Goal: Information Seeking & Learning: Learn about a topic

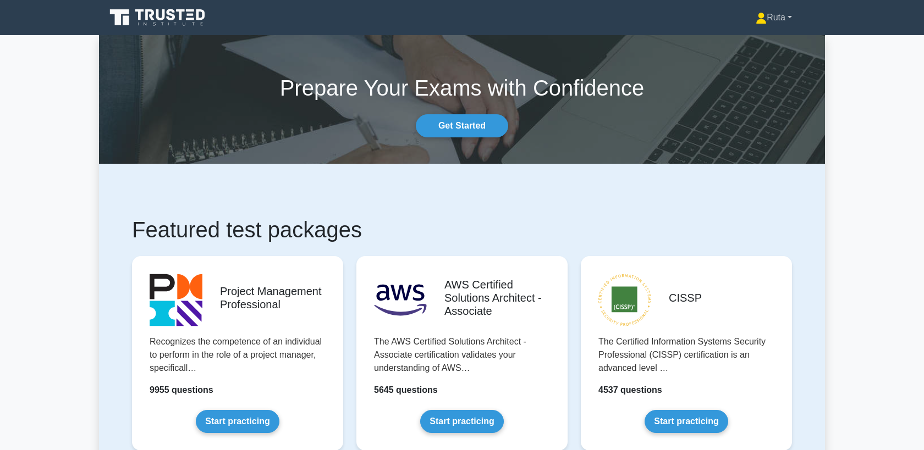
click at [783, 20] on link "Ruta" at bounding box center [773, 18] width 89 height 22
click at [748, 44] on link "Profile" at bounding box center [773, 44] width 87 height 18
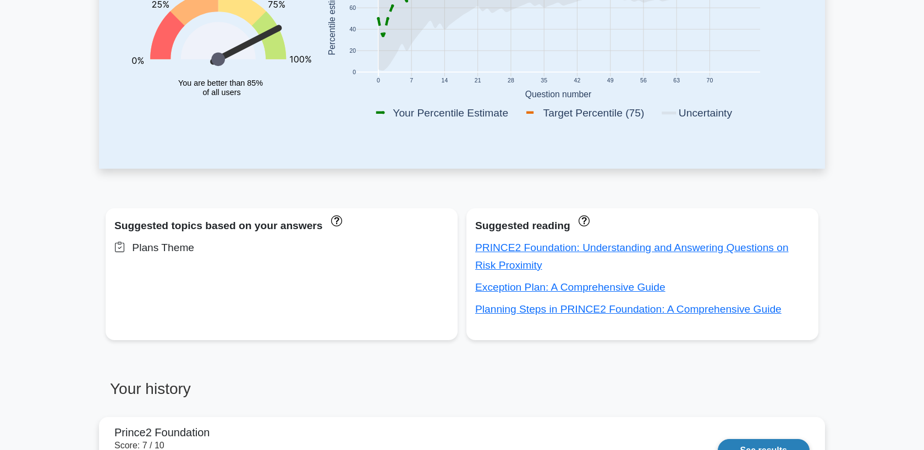
scroll to position [697, 0]
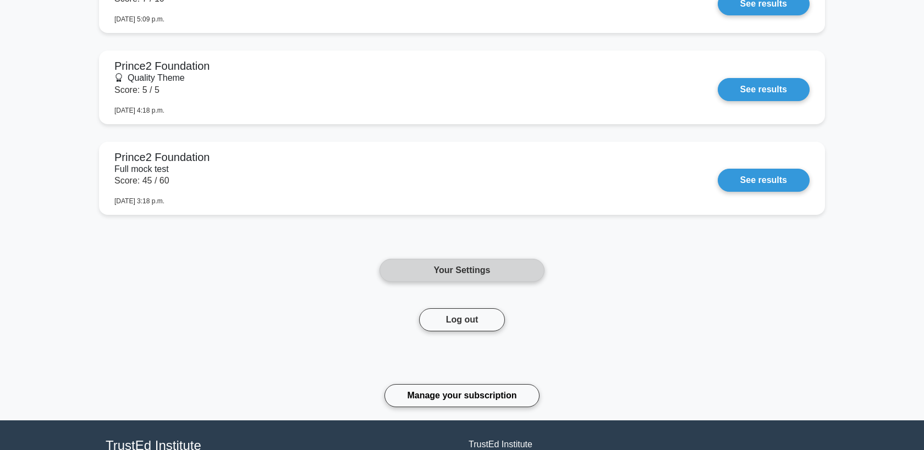
click at [458, 272] on link "Your Settings" at bounding box center [461, 270] width 165 height 23
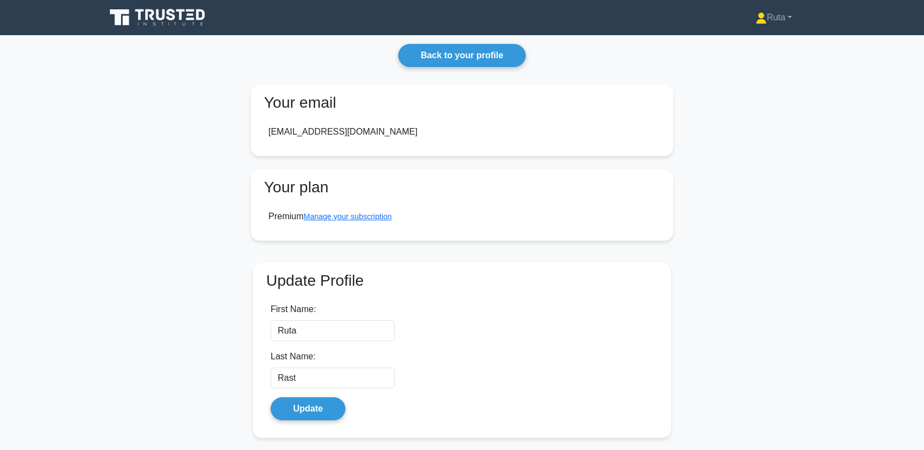
click at [163, 20] on icon at bounding box center [161, 14] width 9 height 11
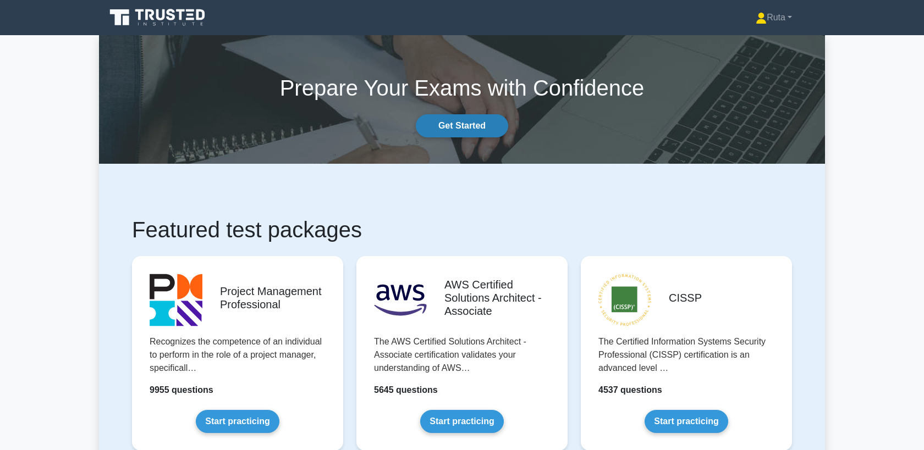
click at [454, 128] on link "Get Started" at bounding box center [462, 125] width 92 height 23
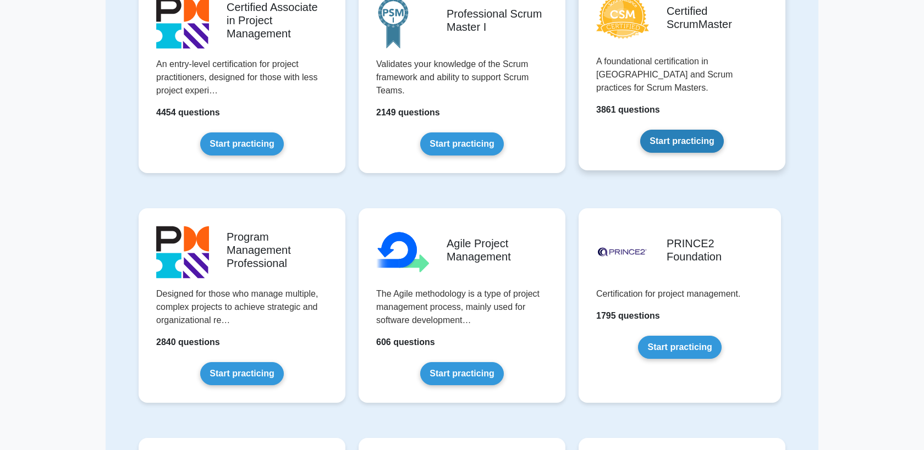
scroll to position [380, 0]
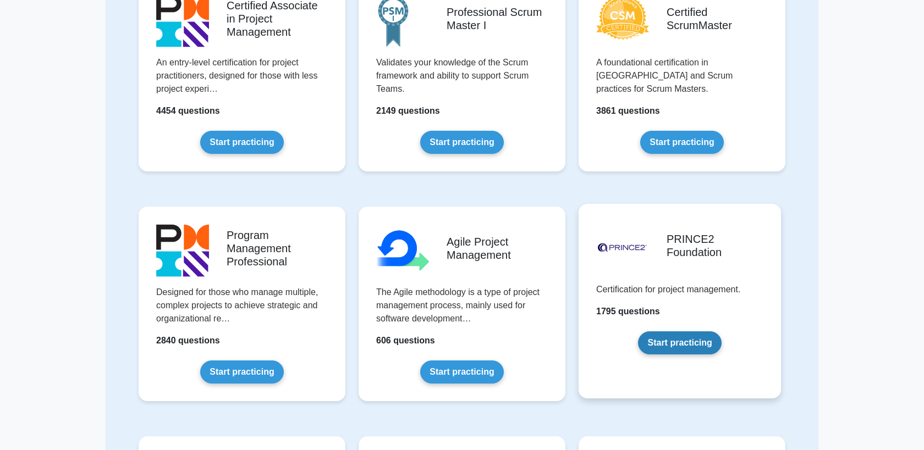
click at [675, 339] on link "Start practicing" at bounding box center [679, 343] width 83 height 23
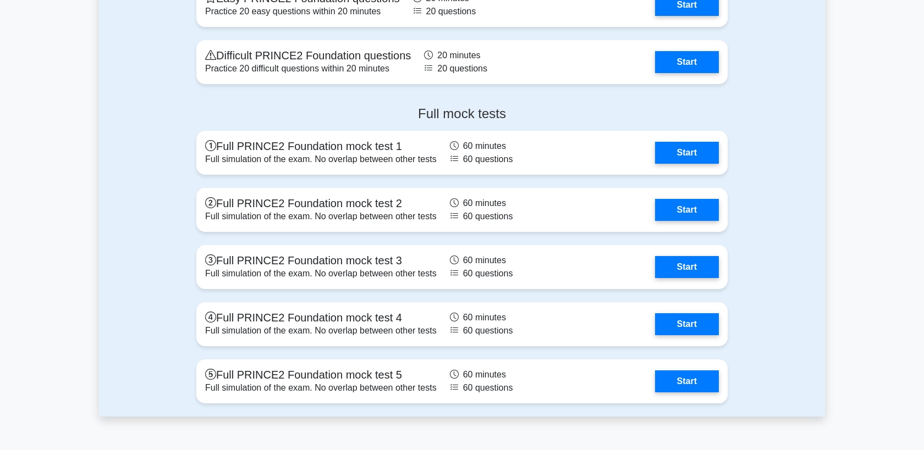
scroll to position [1380, 0]
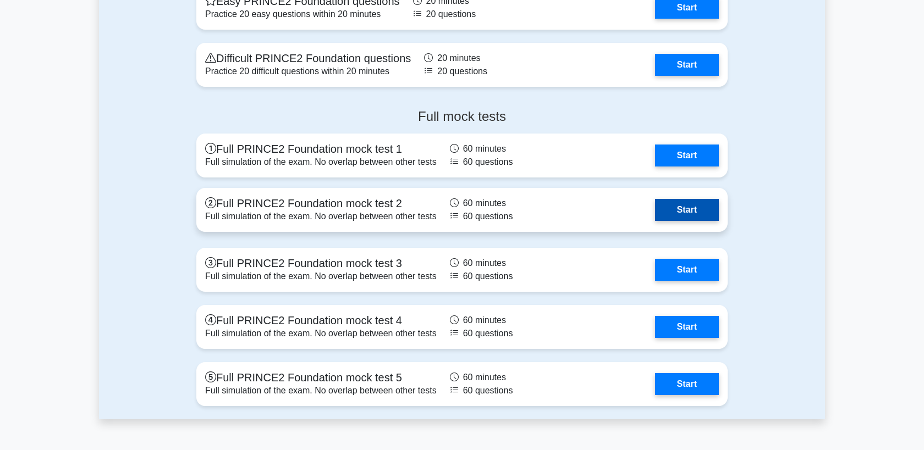
click at [697, 208] on link "Start" at bounding box center [687, 210] width 64 height 22
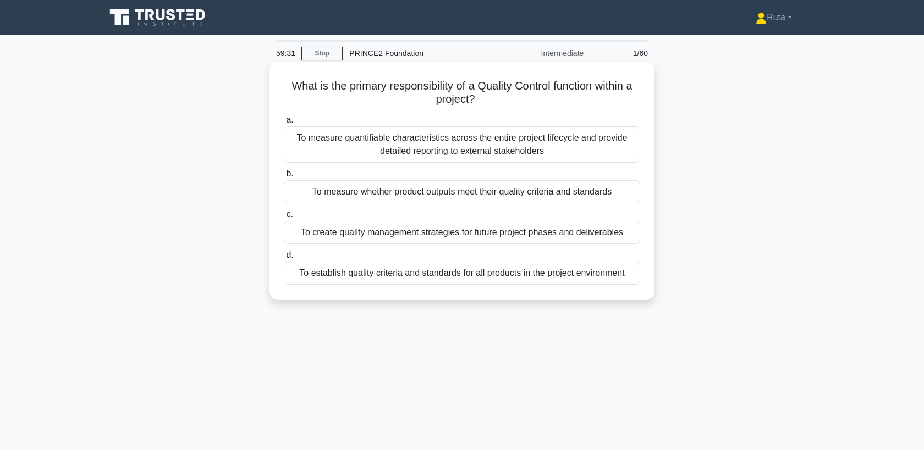
click at [410, 190] on div "To measure whether product outputs meet their quality criteria and standards" at bounding box center [462, 191] width 356 height 23
click at [284, 178] on input "b. To measure whether product outputs meet their quality criteria and standards" at bounding box center [284, 173] width 0 height 7
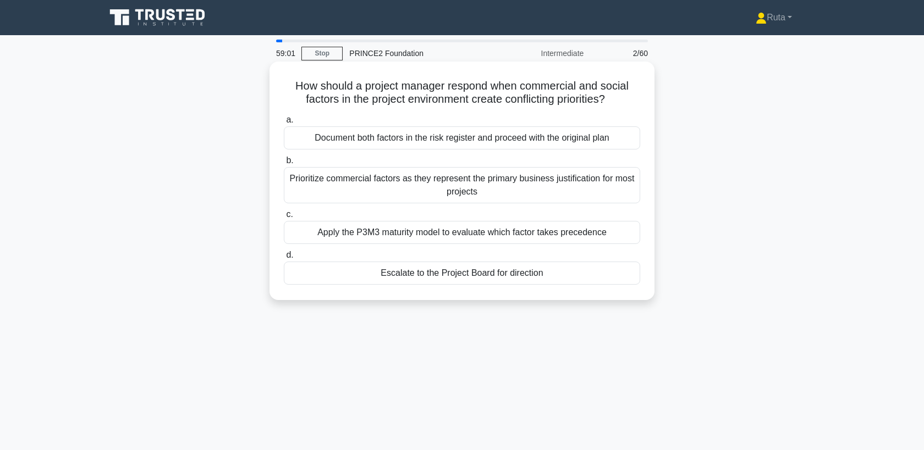
click at [460, 277] on div "Escalate to the Project Board for direction" at bounding box center [462, 273] width 356 height 23
click at [284, 259] on input "d. Escalate to the Project Board for direction" at bounding box center [284, 255] width 0 height 7
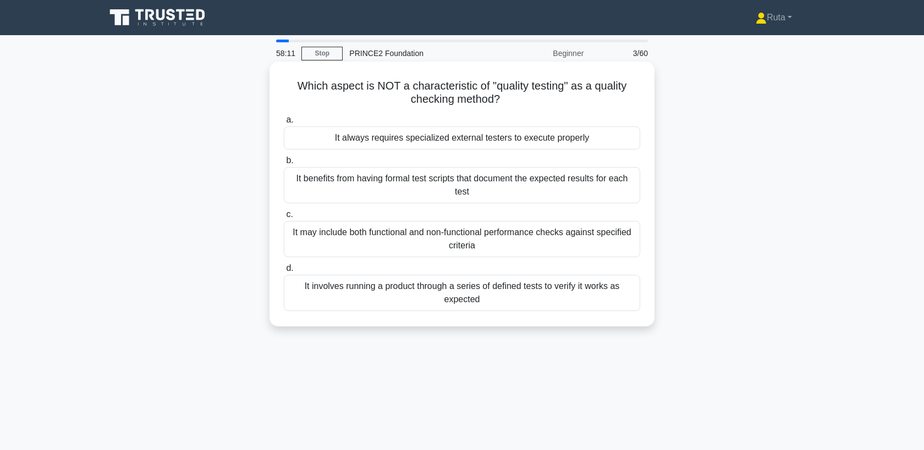
click at [406, 142] on div "It always requires specialized external testers to execute properly" at bounding box center [462, 137] width 356 height 23
click at [284, 124] on input "a. It always requires specialized external testers to execute properly" at bounding box center [284, 120] width 0 height 7
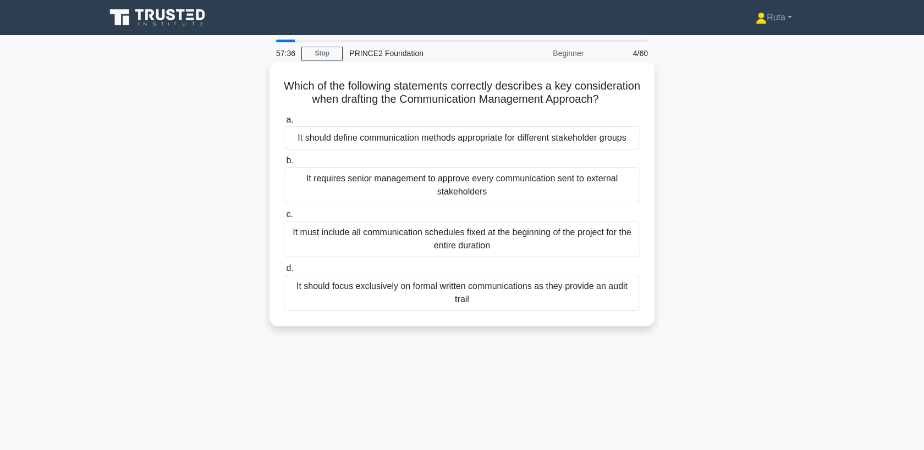
click at [412, 140] on div "It should define communication methods appropriate for different stakeholder gr…" at bounding box center [462, 137] width 356 height 23
click at [284, 124] on input "a. It should define communication methods appropriate for different stakeholder…" at bounding box center [284, 120] width 0 height 7
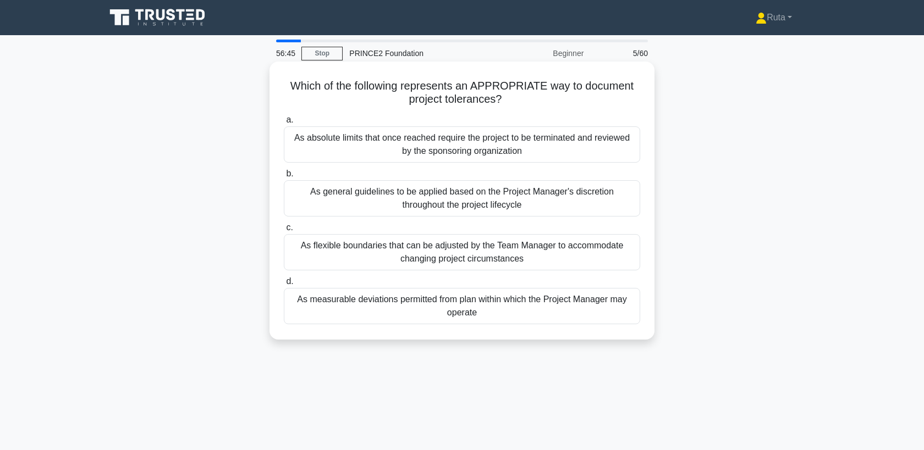
click at [369, 312] on div "As measurable deviations permitted from plan within which the Project Manager m…" at bounding box center [462, 306] width 356 height 36
click at [284, 285] on input "d. As measurable deviations permitted from plan within which the Project Manage…" at bounding box center [284, 281] width 0 height 7
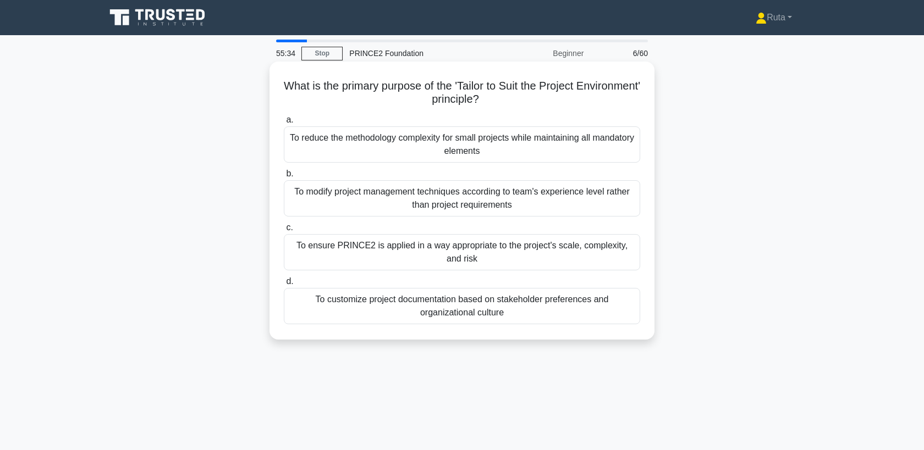
click at [454, 252] on div "To ensure PRINCE2 is applied in a way appropriate to the project's scale, compl…" at bounding box center [462, 252] width 356 height 36
click at [284, 231] on input "c. To ensure PRINCE2 is applied in a way appropriate to the project's scale, co…" at bounding box center [284, 227] width 0 height 7
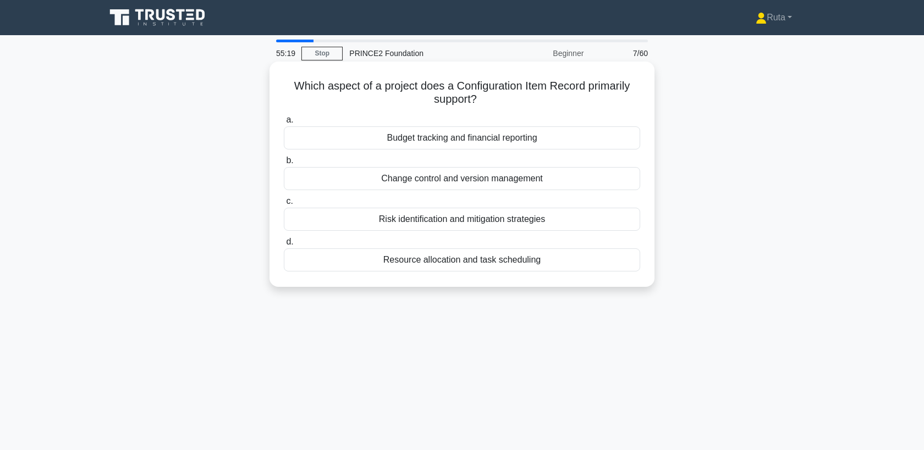
click at [487, 174] on div "Change control and version management" at bounding box center [462, 178] width 356 height 23
click at [284, 164] on input "b. Change control and version management" at bounding box center [284, 160] width 0 height 7
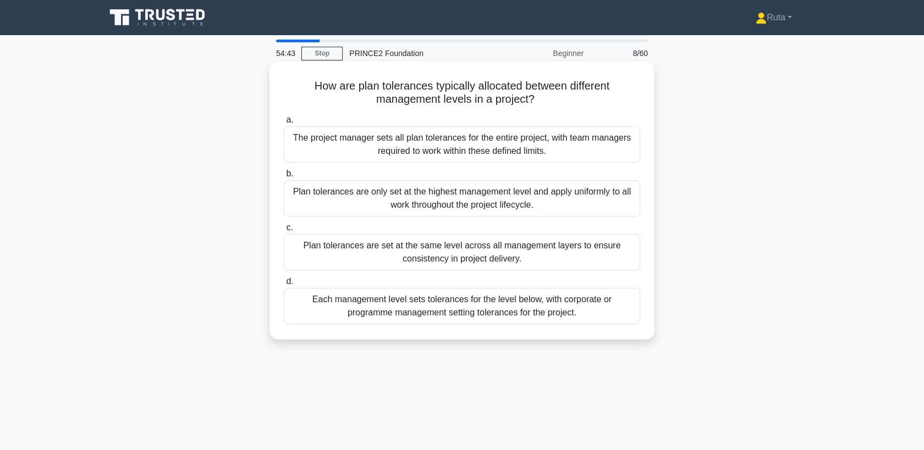
click at [444, 302] on div "Each management level sets tolerances for the level below, with corporate or pr…" at bounding box center [462, 306] width 356 height 36
click at [284, 285] on input "d. Each management level sets tolerances for the level below, with corporate or…" at bounding box center [284, 281] width 0 height 7
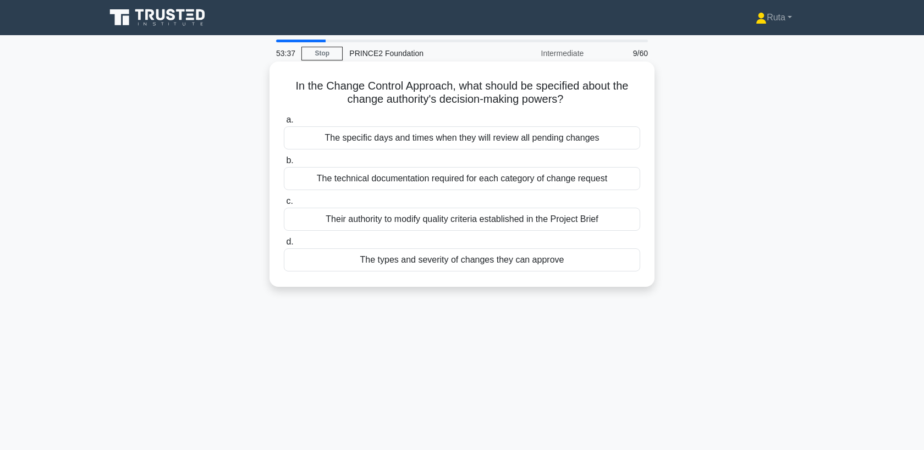
click at [439, 266] on div "The types and severity of changes they can approve" at bounding box center [462, 260] width 356 height 23
click at [284, 246] on input "d. The types and severity of changes they can approve" at bounding box center [284, 242] width 0 height 7
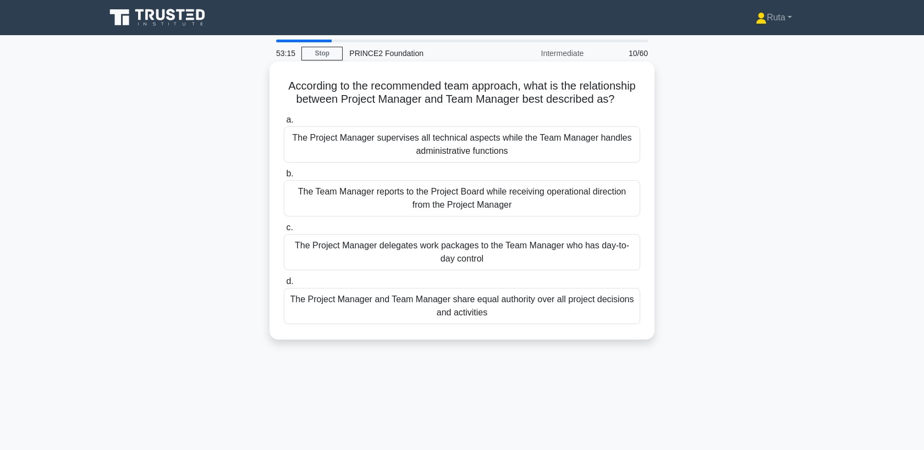
click at [443, 257] on div "The Project Manager delegates work packages to the Team Manager who has day-to-…" at bounding box center [462, 252] width 356 height 36
click at [284, 231] on input "c. The Project Manager delegates work packages to the Team Manager who has day-…" at bounding box center [284, 227] width 0 height 7
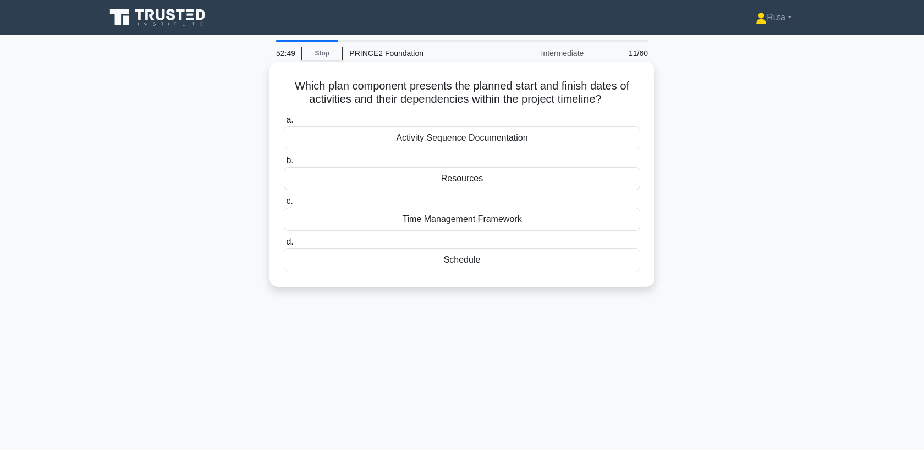
click at [429, 263] on div "Schedule" at bounding box center [462, 260] width 356 height 23
click at [284, 246] on input "d. Schedule" at bounding box center [284, 242] width 0 height 7
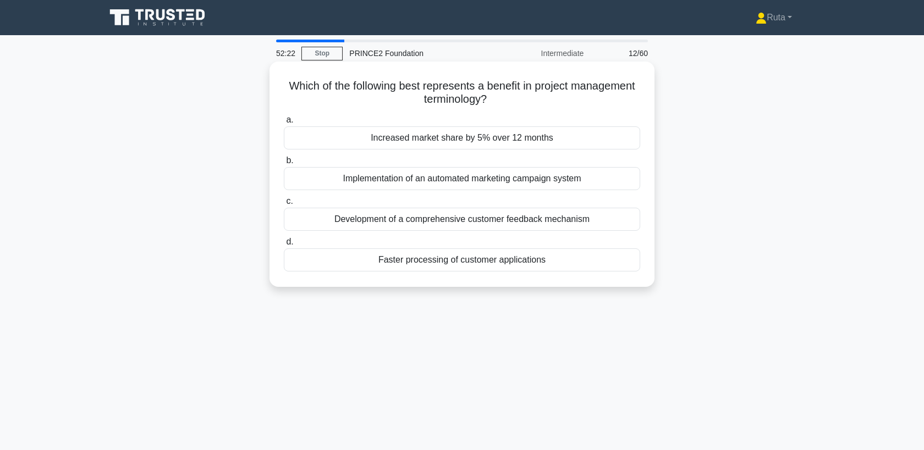
click at [455, 264] on div "Faster processing of customer applications" at bounding box center [462, 260] width 356 height 23
click at [284, 246] on input "d. Faster processing of customer applications" at bounding box center [284, 242] width 0 height 7
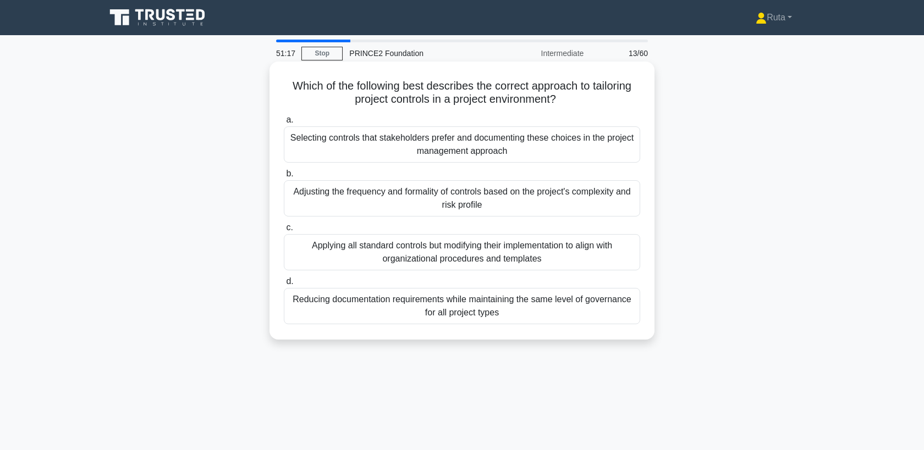
click at [414, 197] on div "Adjusting the frequency and formality of controls based on the project's comple…" at bounding box center [462, 198] width 356 height 36
click at [284, 178] on input "b. Adjusting the frequency and formality of controls based on the project's com…" at bounding box center [284, 173] width 0 height 7
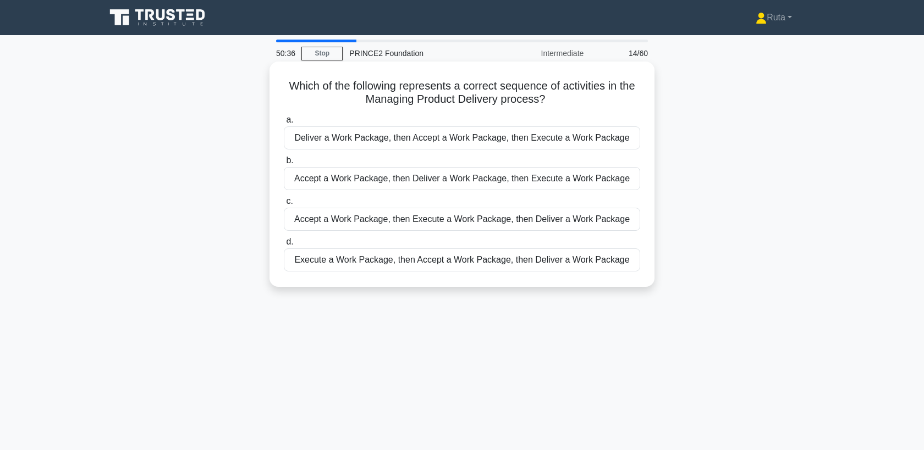
click at [338, 225] on div "Accept a Work Package, then Execute a Work Package, then Deliver a Work Package" at bounding box center [462, 219] width 356 height 23
click at [284, 205] on input "c. Accept a Work Package, then Execute a Work Package, then Deliver a Work Pack…" at bounding box center [284, 201] width 0 height 7
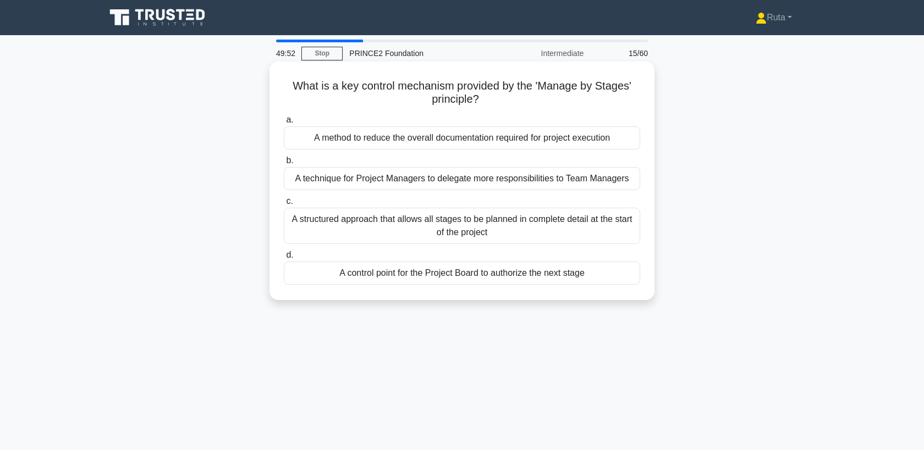
click at [347, 274] on div "A control point for the Project Board to authorize the next stage" at bounding box center [462, 273] width 356 height 23
click at [284, 259] on input "d. A control point for the Project Board to authorize the next stage" at bounding box center [284, 255] width 0 height 7
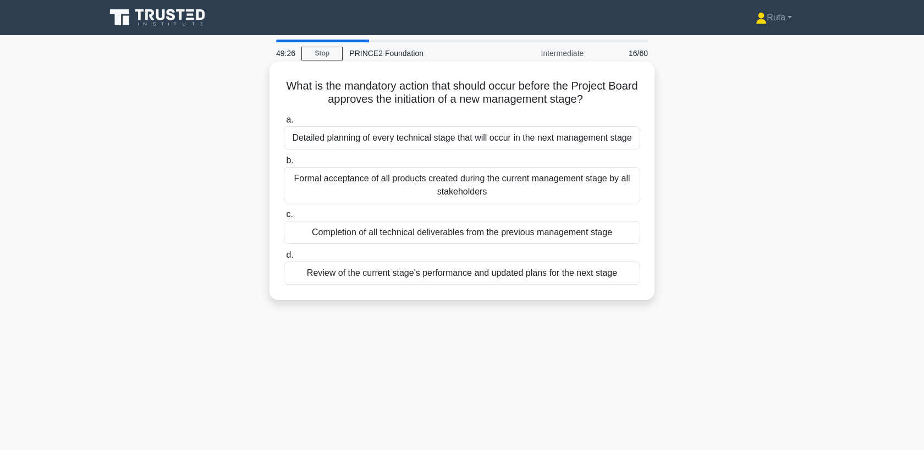
click at [356, 279] on div "Review of the current stage's performance and updated plans for the next stage" at bounding box center [462, 273] width 356 height 23
click at [284, 259] on input "d. Review of the current stage's performance and updated plans for the next sta…" at bounding box center [284, 255] width 0 height 7
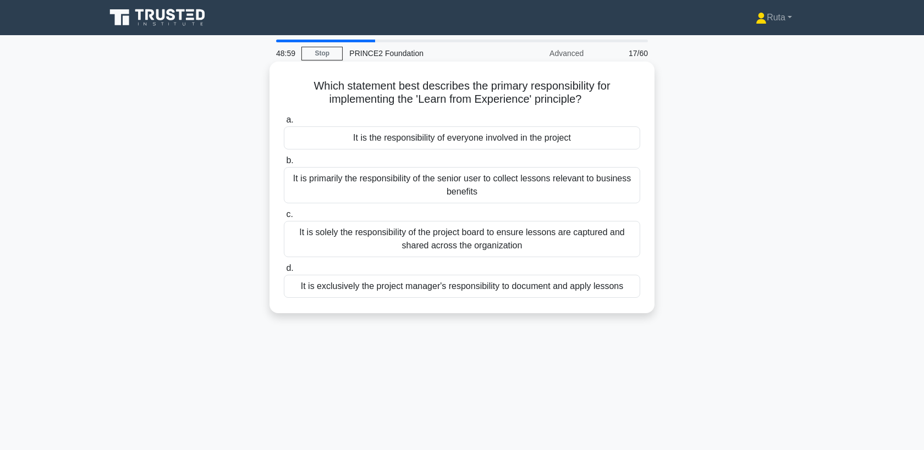
click at [410, 146] on div "It is the responsibility of everyone involved in the project" at bounding box center [462, 137] width 356 height 23
click at [284, 124] on input "a. It is the responsibility of everyone involved in the project" at bounding box center [284, 120] width 0 height 7
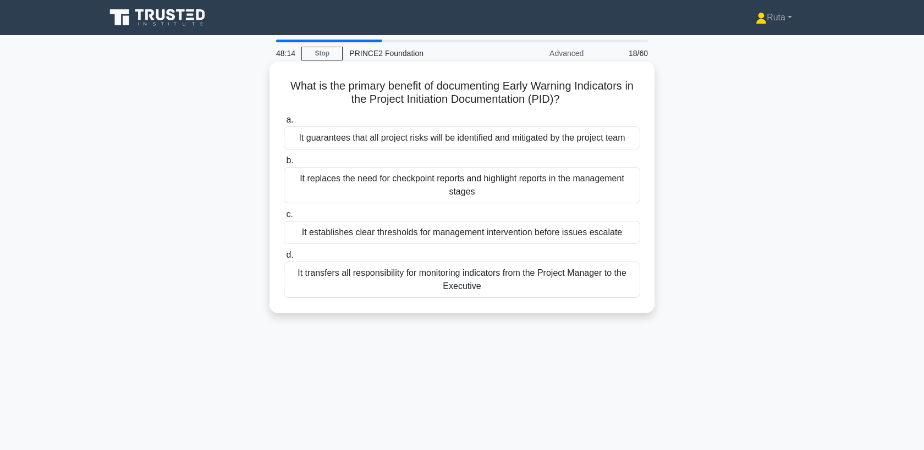
click at [410, 230] on div "It establishes clear thresholds for management intervention before issues escal…" at bounding box center [462, 232] width 356 height 23
click at [284, 218] on input "c. It establishes clear thresholds for management intervention before issues es…" at bounding box center [284, 214] width 0 height 7
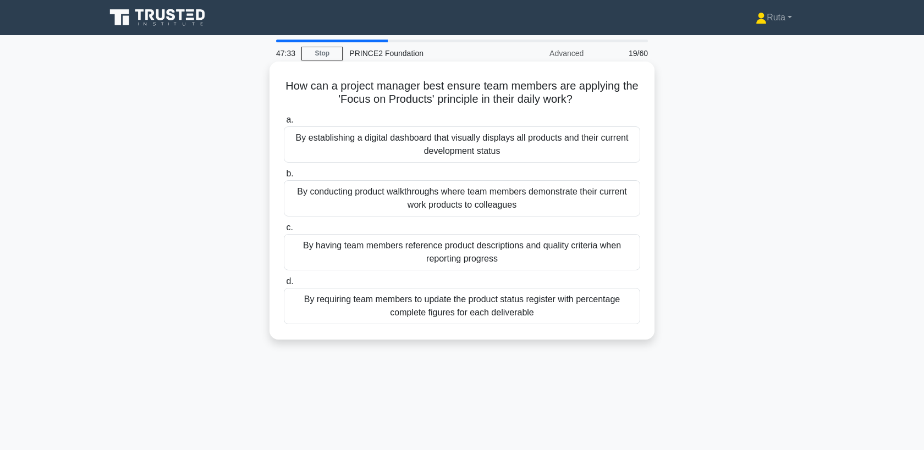
click at [418, 255] on div "By having team members reference product descriptions and quality criteria when…" at bounding box center [462, 252] width 356 height 36
click at [284, 231] on input "c. By having team members reference product descriptions and quality criteria w…" at bounding box center [284, 227] width 0 height 7
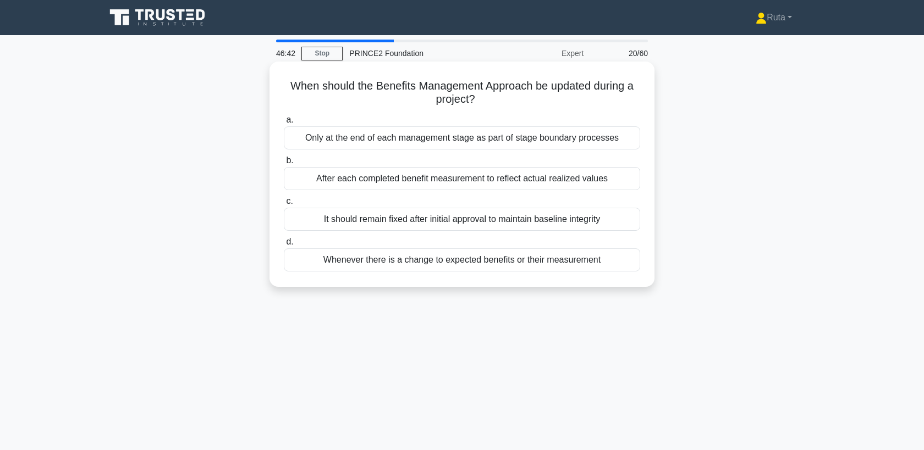
click at [416, 180] on div "After each completed benefit measurement to reflect actual realized values" at bounding box center [462, 178] width 356 height 23
click at [284, 164] on input "b. After each completed benefit measurement to reflect actual realized values" at bounding box center [284, 160] width 0 height 7
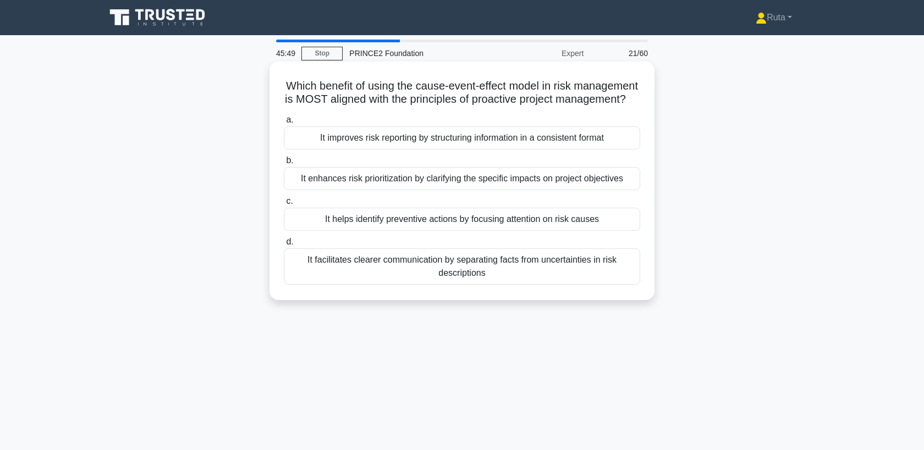
click at [416, 179] on div "It enhances risk prioritization by clarifying the specific impacts on project o…" at bounding box center [462, 178] width 356 height 23
click at [284, 164] on input "b. It enhances risk prioritization by clarifying the specific impacts on projec…" at bounding box center [284, 160] width 0 height 7
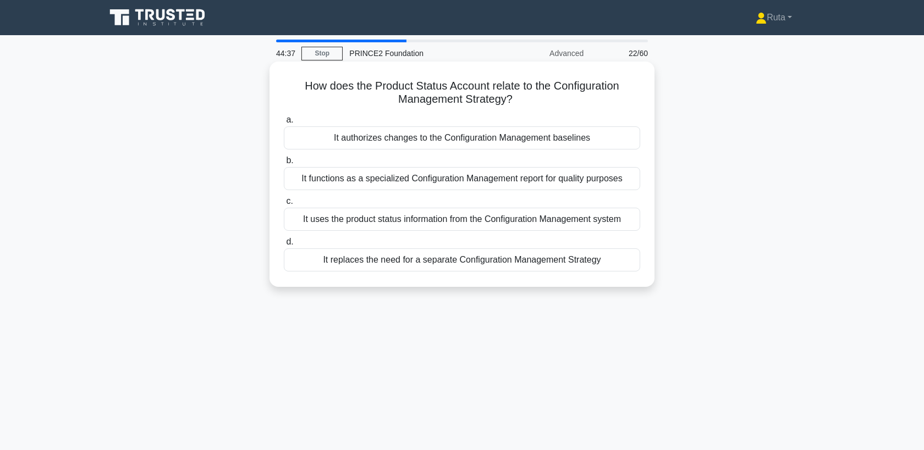
click at [414, 219] on div "It uses the product status information from the Configuration Management system" at bounding box center [462, 219] width 356 height 23
click at [284, 205] on input "c. It uses the product status information from the Configuration Management sys…" at bounding box center [284, 201] width 0 height 7
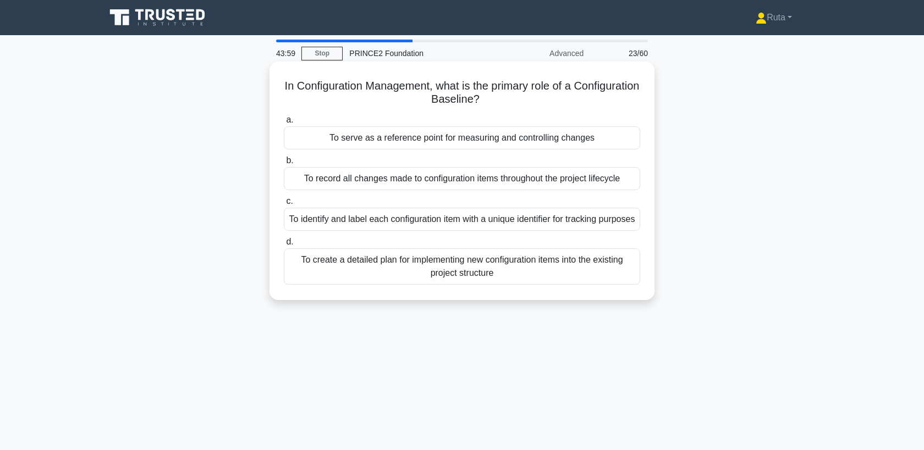
click at [426, 137] on div "To serve as a reference point for measuring and controlling changes" at bounding box center [462, 137] width 356 height 23
click at [284, 124] on input "a. To serve as a reference point for measuring and controlling changes" at bounding box center [284, 120] width 0 height 7
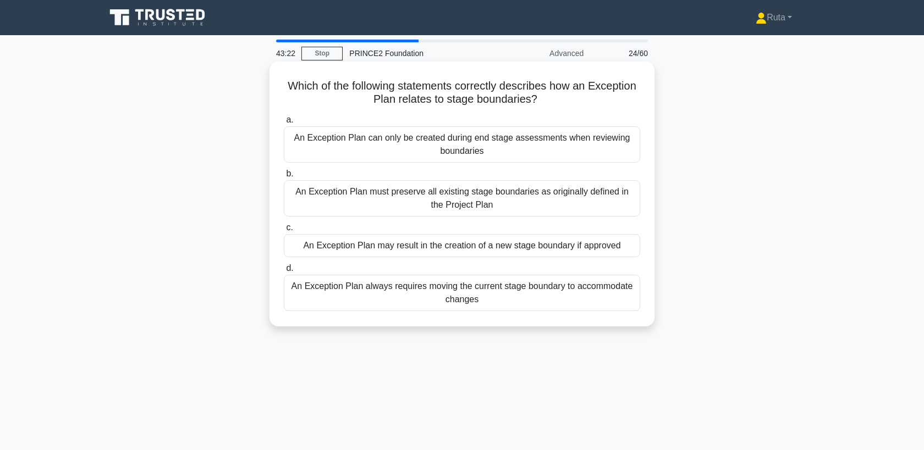
click at [470, 153] on div "An Exception Plan can only be created during end stage assessments when reviewi…" at bounding box center [462, 144] width 356 height 36
click at [284, 124] on input "a. An Exception Plan can only be created during end stage assessments when revi…" at bounding box center [284, 120] width 0 height 7
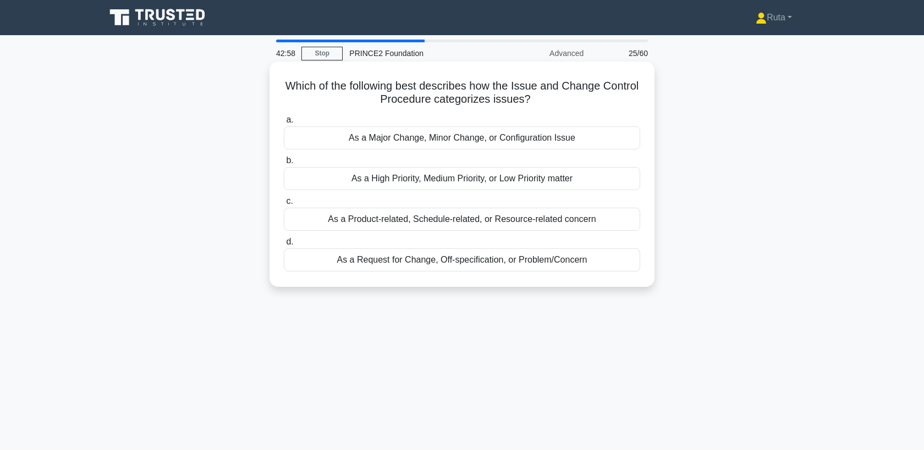
click at [472, 264] on div "As a Request for Change, Off-specification, or Problem/Concern" at bounding box center [462, 260] width 356 height 23
click at [284, 246] on input "d. As a Request for Change, Off-specification, or Problem/Concern" at bounding box center [284, 242] width 0 height 7
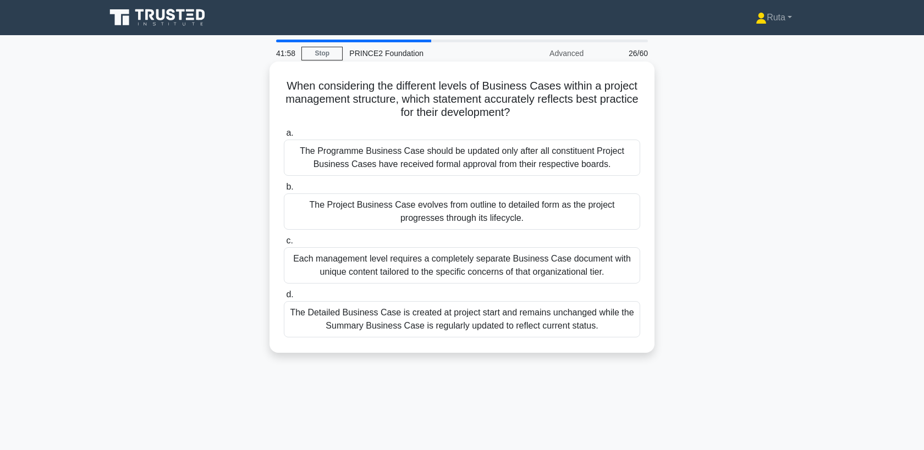
click at [483, 206] on div "The Project Business Case evolves from outline to detailed form as the project …" at bounding box center [462, 212] width 356 height 36
click at [284, 191] on input "b. The Project Business Case evolves from outline to detailed form as the proje…" at bounding box center [284, 187] width 0 height 7
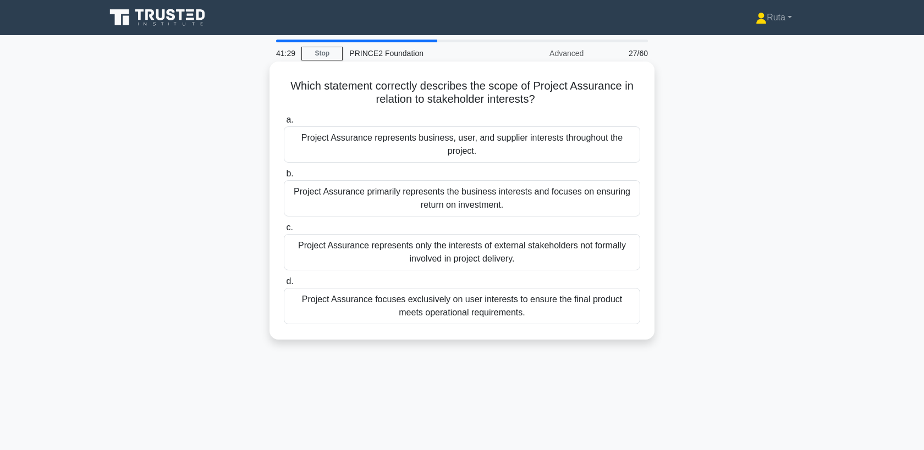
click at [514, 147] on div "Project Assurance represents business, user, and supplier interests throughout …" at bounding box center [462, 144] width 356 height 36
click at [284, 124] on input "a. Project Assurance represents business, user, and supplier interests througho…" at bounding box center [284, 120] width 0 height 7
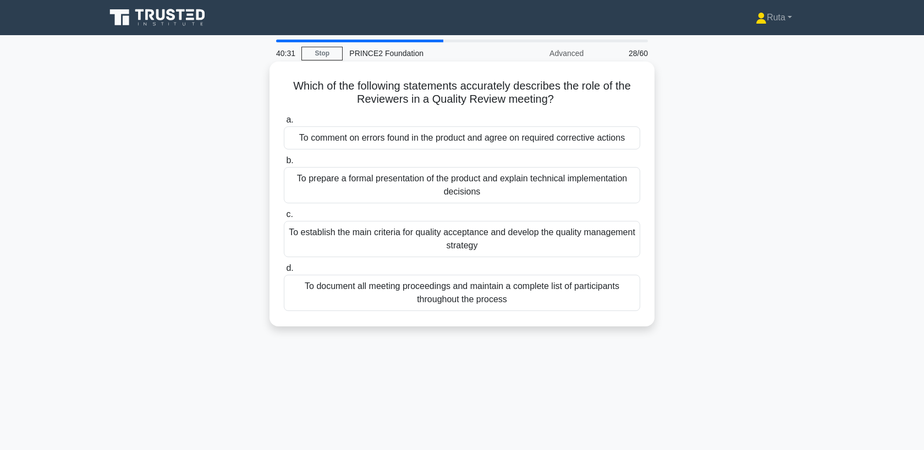
click at [505, 139] on div "To comment on errors found in the product and agree on required corrective acti…" at bounding box center [462, 137] width 356 height 23
click at [284, 124] on input "a. To comment on errors found in the product and agree on required corrective a…" at bounding box center [284, 120] width 0 height 7
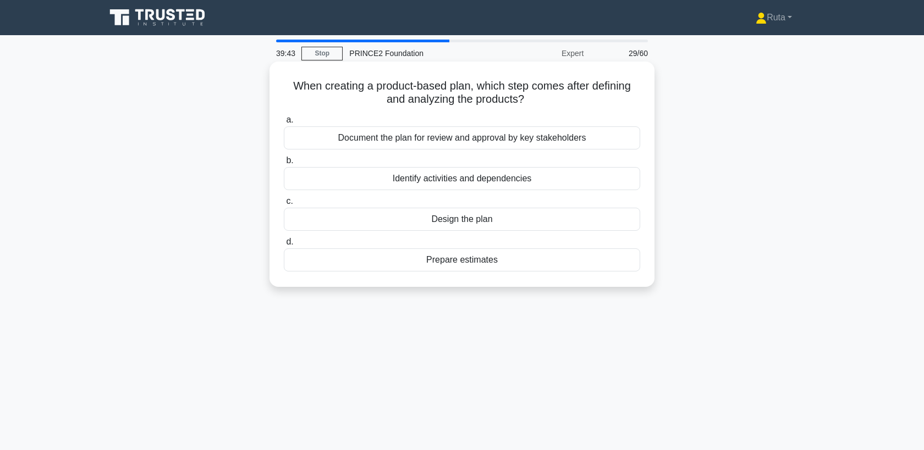
click at [496, 263] on div "Prepare estimates" at bounding box center [462, 260] width 356 height 23
click at [284, 246] on input "d. Prepare estimates" at bounding box center [284, 242] width 0 height 7
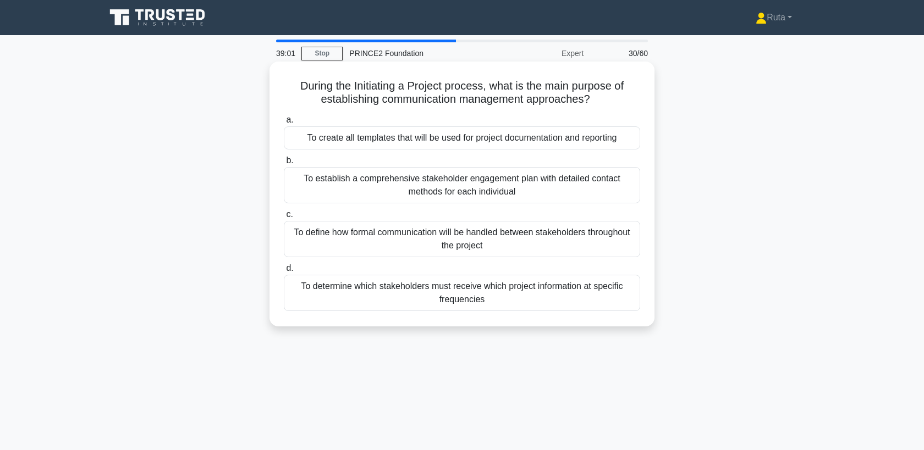
click at [529, 141] on div "To create all templates that will be used for project documentation and reporti…" at bounding box center [462, 137] width 356 height 23
click at [284, 124] on input "a. To create all templates that will be used for project documentation and repo…" at bounding box center [284, 120] width 0 height 7
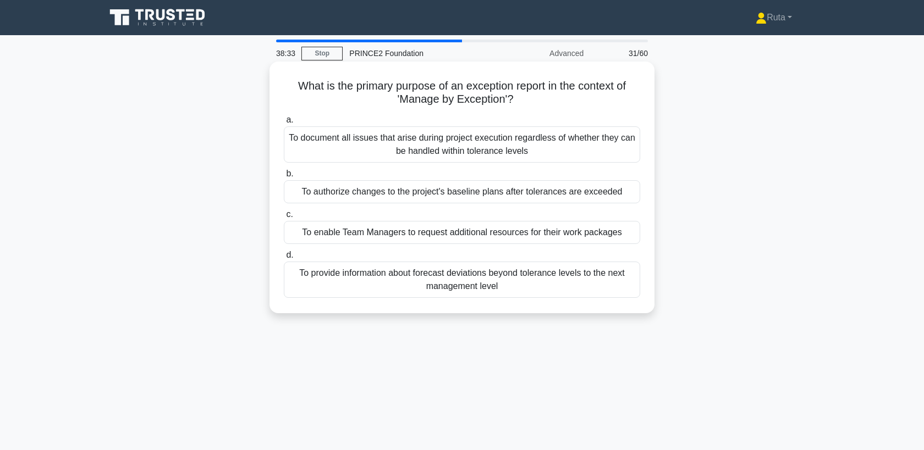
click at [495, 280] on div "To provide information about forecast deviations beyond tolerance levels to the…" at bounding box center [462, 280] width 356 height 36
click at [284, 259] on input "d. To provide information about forecast deviations beyond tolerance levels to …" at bounding box center [284, 255] width 0 height 7
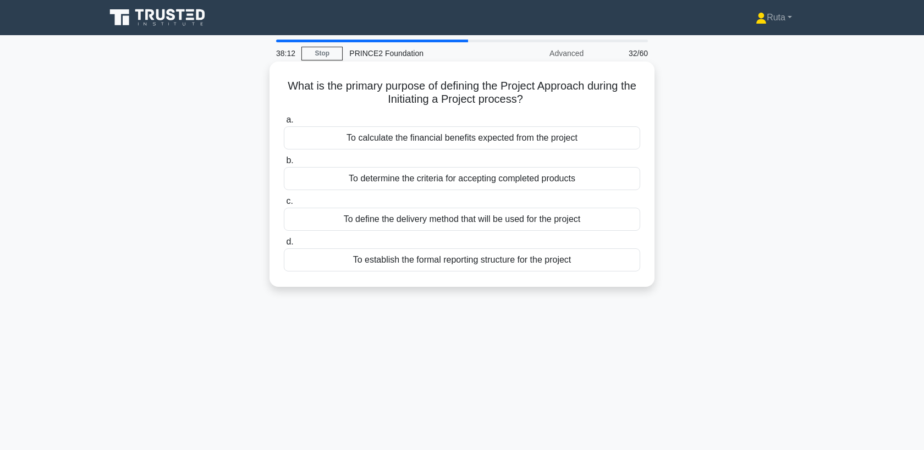
click at [511, 221] on div "To define the delivery method that will be used for the project" at bounding box center [462, 219] width 356 height 23
click at [284, 205] on input "c. To define the delivery method that will be used for the project" at bounding box center [284, 201] width 0 height 7
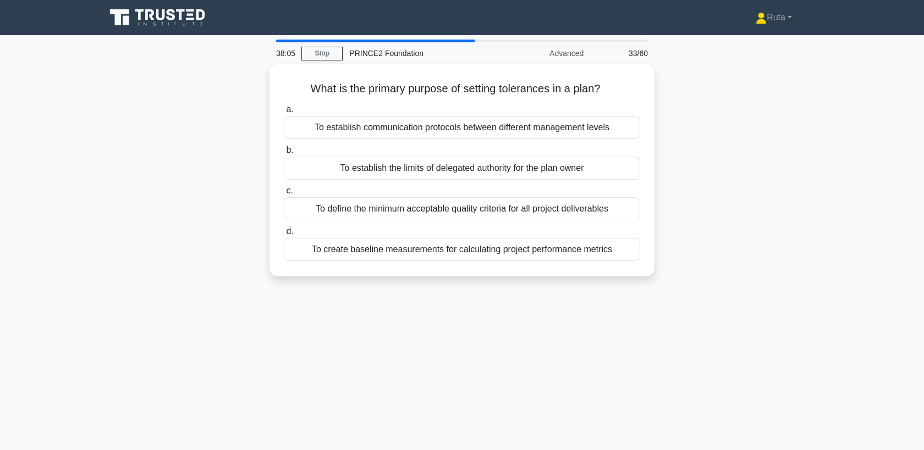
click at [463, 41] on div at bounding box center [375, 41] width 198 height 3
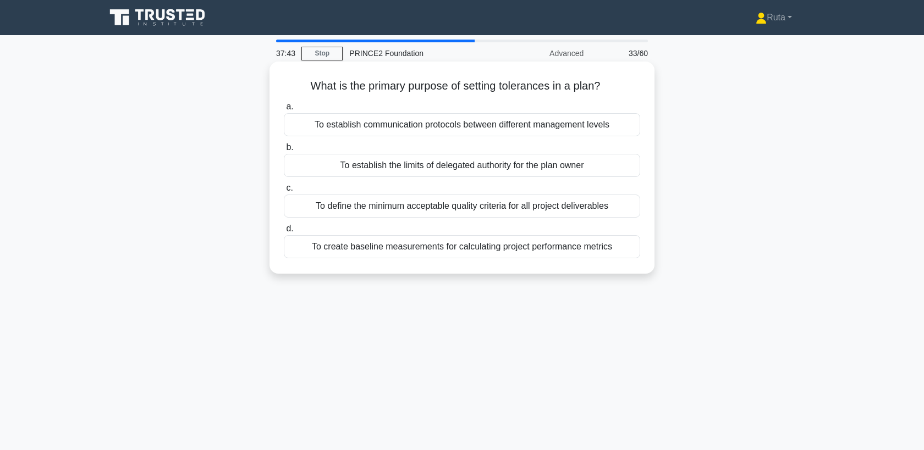
click at [475, 174] on div "To establish the limits of delegated authority for the plan owner" at bounding box center [462, 165] width 356 height 23
click at [284, 151] on input "b. To establish the limits of delegated authority for the plan owner" at bounding box center [284, 147] width 0 height 7
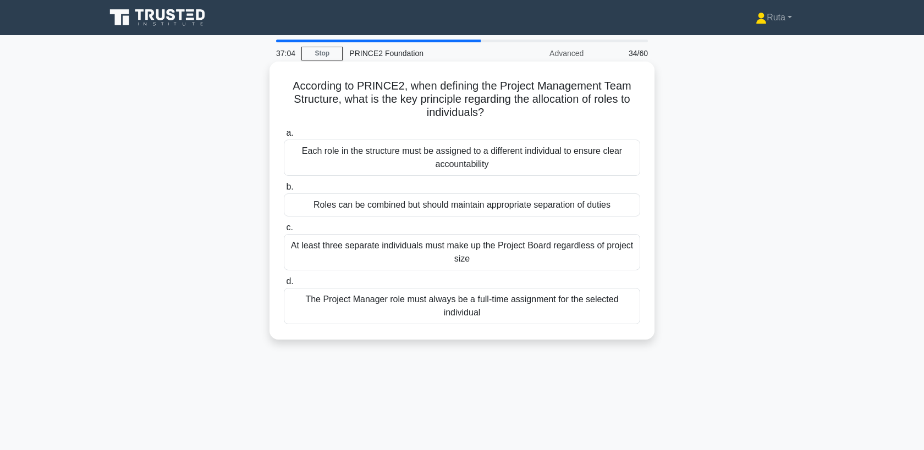
click at [478, 211] on div "Roles can be combined but should maintain appropriate separation of duties" at bounding box center [462, 205] width 356 height 23
click at [284, 191] on input "b. Roles can be combined but should maintain appropriate separation of duties" at bounding box center [284, 187] width 0 height 7
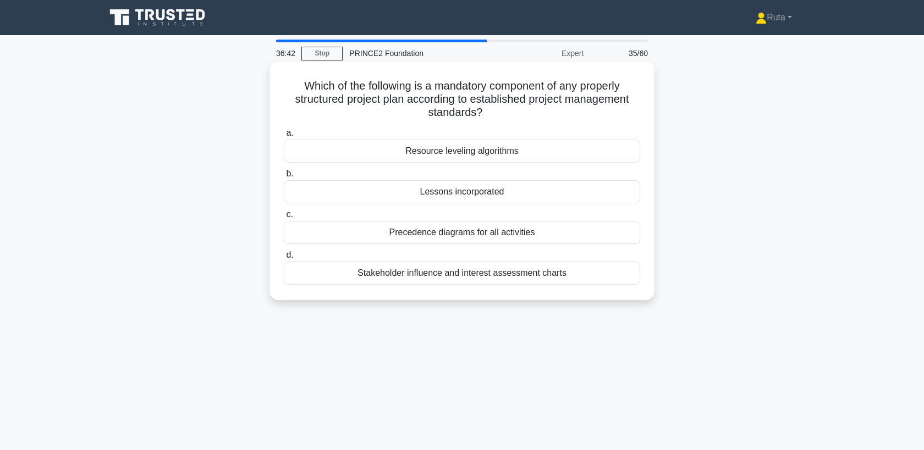
click at [479, 191] on div "Lessons incorporated" at bounding box center [462, 191] width 356 height 23
click at [284, 178] on input "b. Lessons incorporated" at bounding box center [284, 173] width 0 height 7
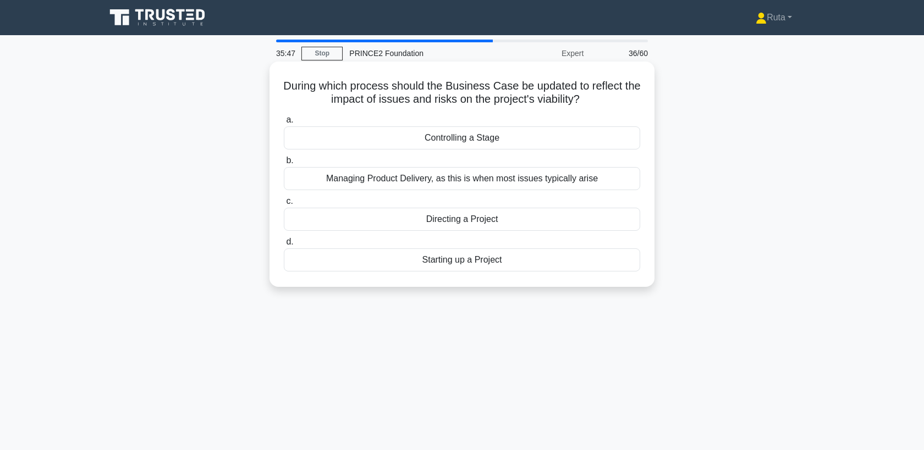
click at [483, 141] on div "Controlling a Stage" at bounding box center [462, 137] width 356 height 23
click at [284, 124] on input "a. Controlling a Stage" at bounding box center [284, 120] width 0 height 7
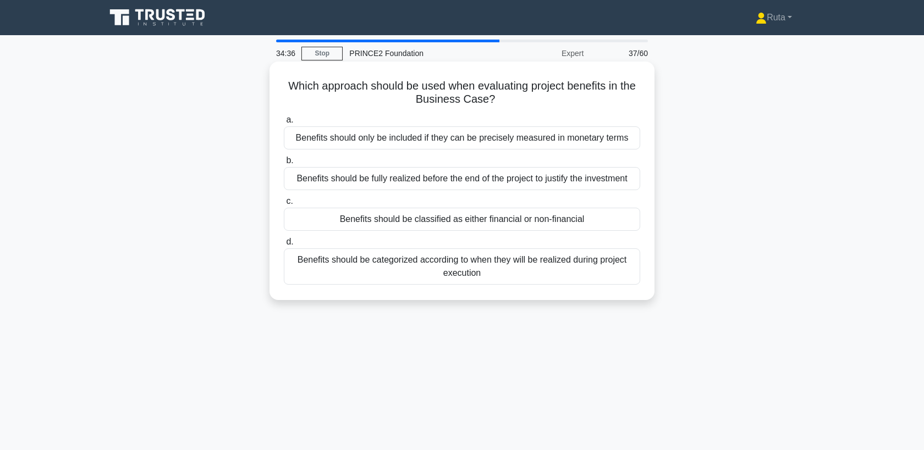
click at [601, 135] on div "Benefits should only be included if they can be precisely measured in monetary …" at bounding box center [462, 137] width 356 height 23
click at [284, 124] on input "a. Benefits should only be included if they can be precisely measured in moneta…" at bounding box center [284, 120] width 0 height 7
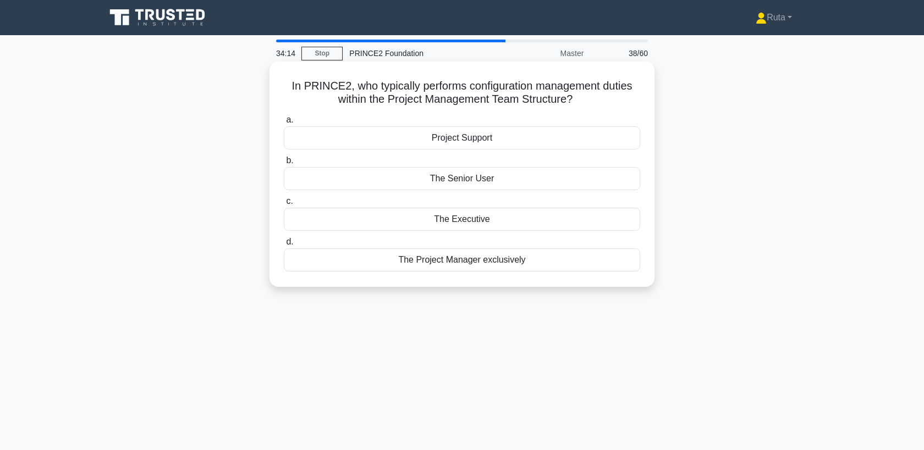
click at [551, 262] on div "The Project Manager exclusively" at bounding box center [462, 260] width 356 height 23
click at [284, 246] on input "d. The Project Manager exclusively" at bounding box center [284, 242] width 0 height 7
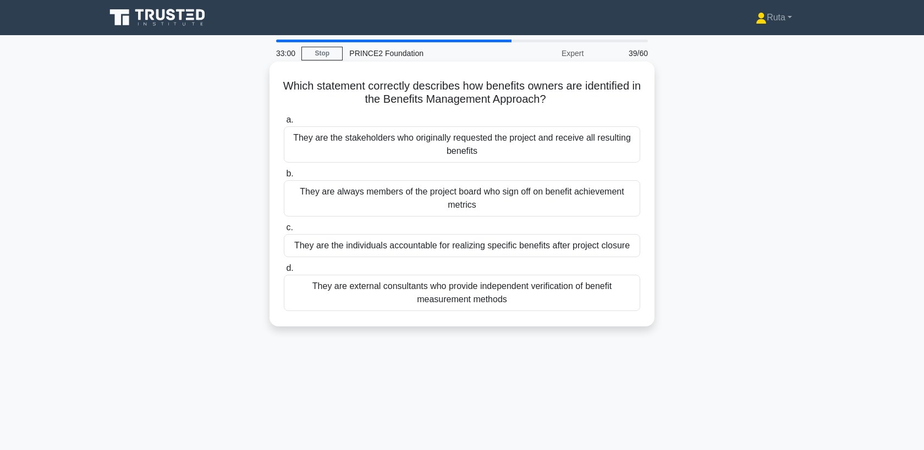
click at [492, 144] on div "They are the stakeholders who originally requested the project and receive all …" at bounding box center [462, 144] width 356 height 36
click at [284, 124] on input "a. They are the stakeholders who originally requested the project and receive a…" at bounding box center [284, 120] width 0 height 7
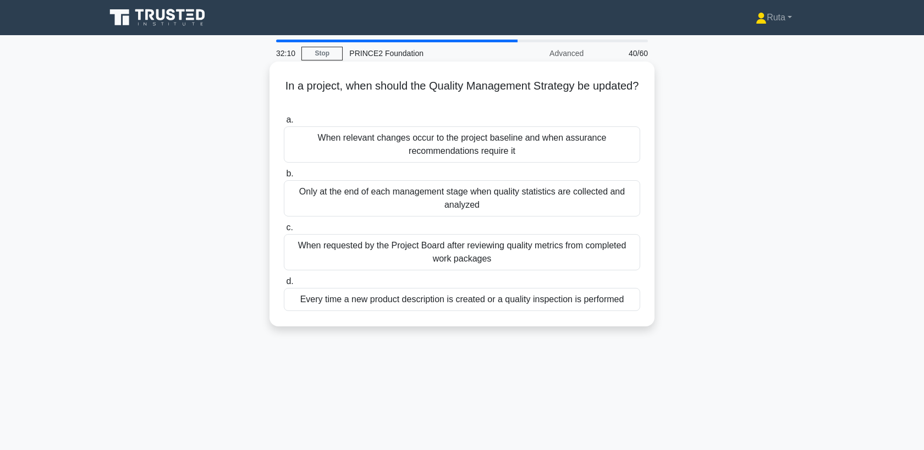
click at [461, 139] on div "When relevant changes occur to the project baseline and when assurance recommen…" at bounding box center [462, 144] width 356 height 36
click at [284, 124] on input "a. When relevant changes occur to the project baseline and when assurance recom…" at bounding box center [284, 120] width 0 height 7
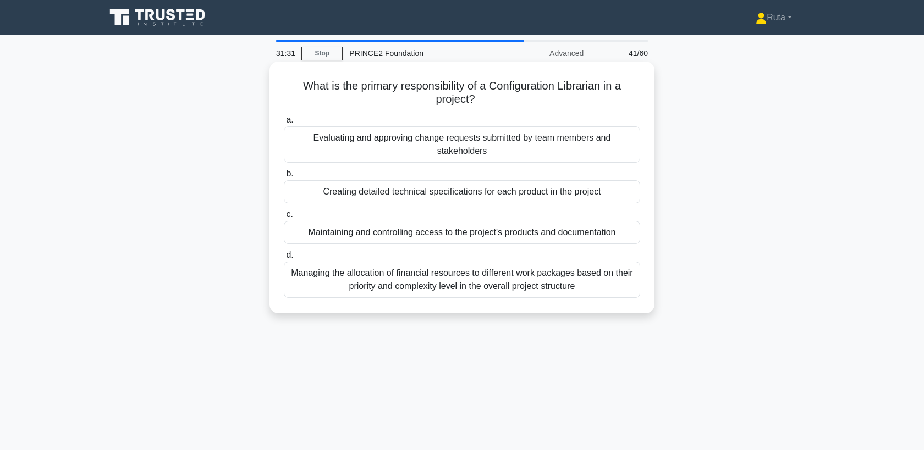
click at [482, 142] on div "Evaluating and approving change requests submitted by team members and stakehol…" at bounding box center [462, 144] width 356 height 36
click at [284, 124] on input "a. Evaluating and approving change requests submitted by team members and stake…" at bounding box center [284, 120] width 0 height 7
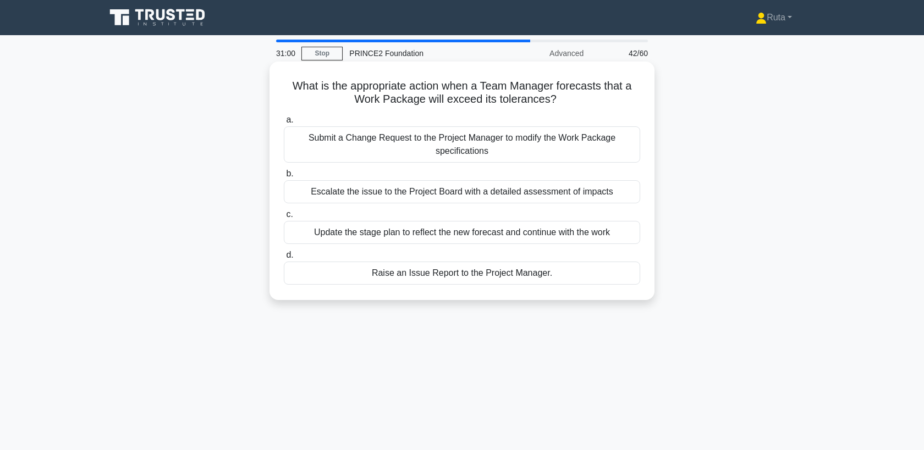
click at [420, 273] on div "Raise an Issue Report to the Project Manager." at bounding box center [462, 273] width 356 height 23
click at [284, 259] on input "d. Raise an Issue Report to the Project Manager." at bounding box center [284, 255] width 0 height 7
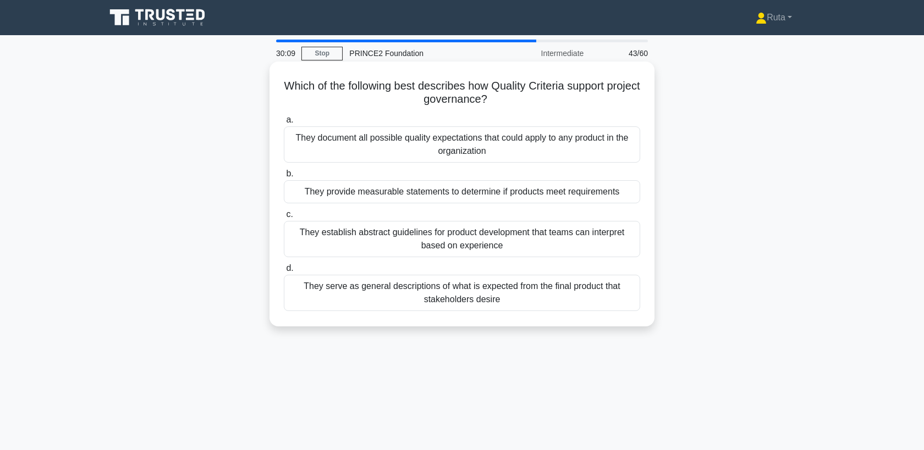
click at [391, 190] on div "They provide measurable statements to determine if products meet requirements" at bounding box center [462, 191] width 356 height 23
click at [284, 178] on input "b. They provide measurable statements to determine if products meet requirements" at bounding box center [284, 173] width 0 height 7
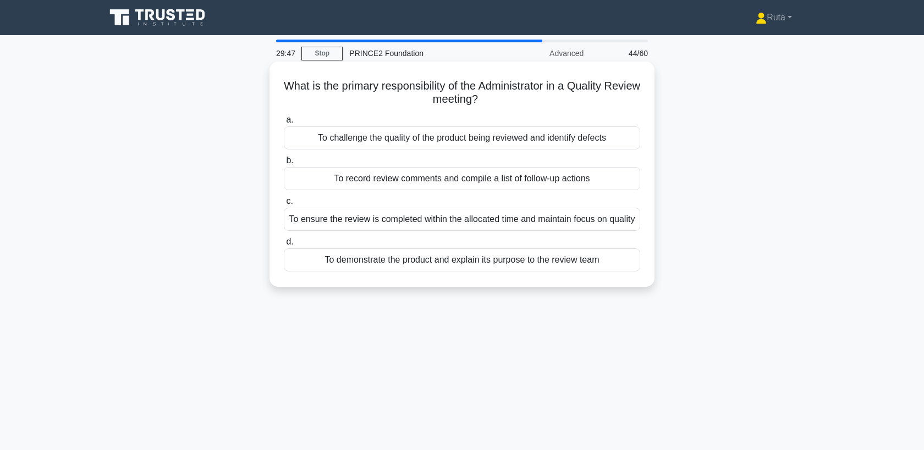
click at [385, 178] on div "To record review comments and compile a list of follow-up actions" at bounding box center [462, 178] width 356 height 23
click at [284, 164] on input "b. To record review comments and compile a list of follow-up actions" at bounding box center [284, 160] width 0 height 7
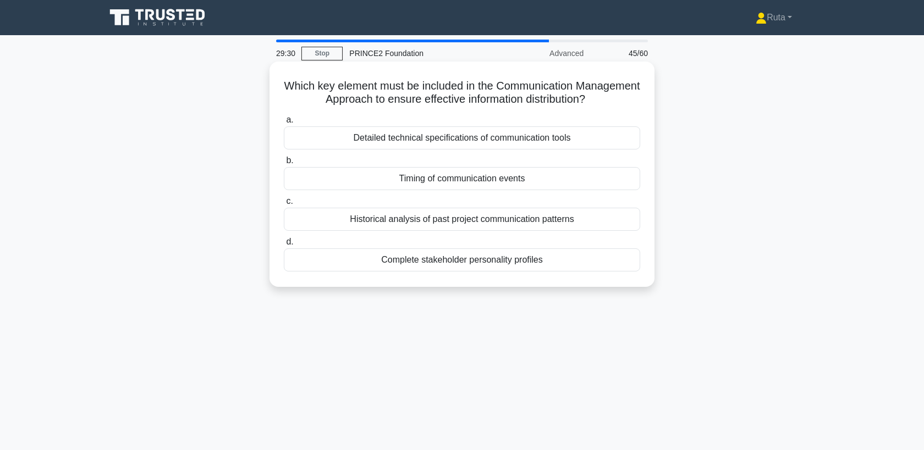
click at [392, 139] on div "Detailed technical specifications of communication tools" at bounding box center [462, 137] width 356 height 23
click at [284, 124] on input "a. Detailed technical specifications of communication tools" at bounding box center [284, 120] width 0 height 7
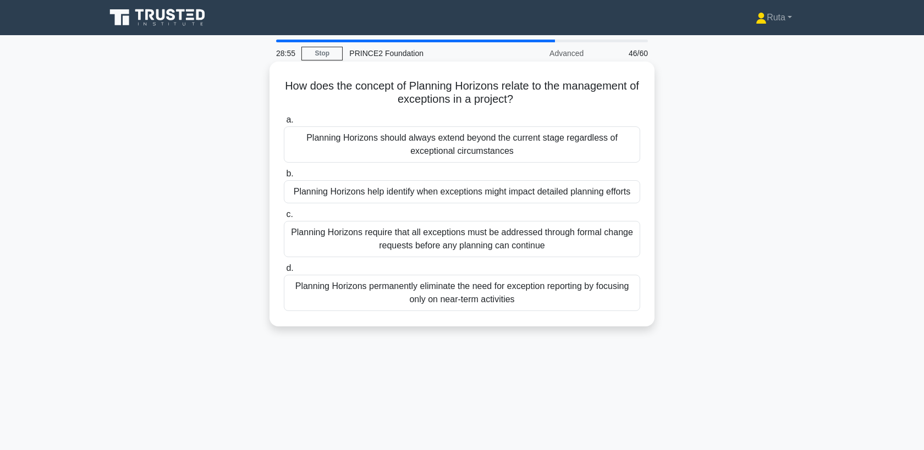
click at [362, 198] on div "Planning Horizons help identify when exceptions might impact detailed planning …" at bounding box center [462, 191] width 356 height 23
click at [284, 178] on input "b. Planning Horizons help identify when exceptions might impact detailed planni…" at bounding box center [284, 173] width 0 height 7
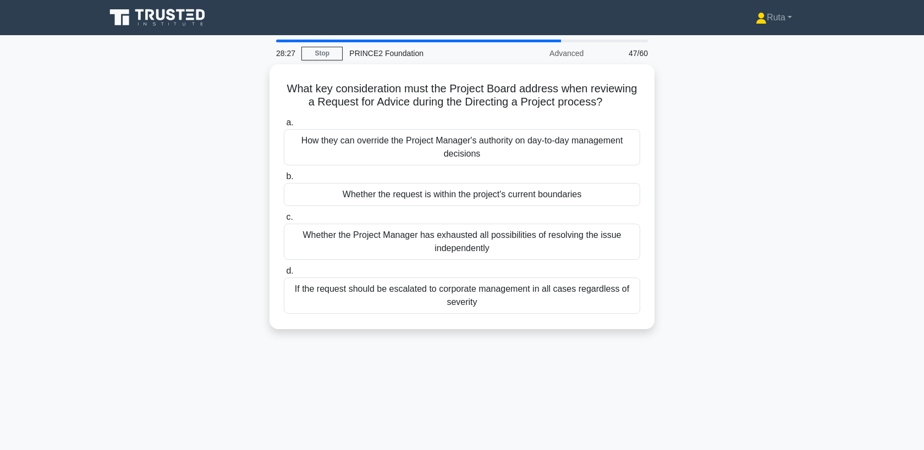
click at [362, 198] on div "Whether the request is within the project's current boundaries" at bounding box center [462, 194] width 356 height 23
click at [284, 180] on input "b. Whether the request is within the project's current boundaries" at bounding box center [284, 176] width 0 height 7
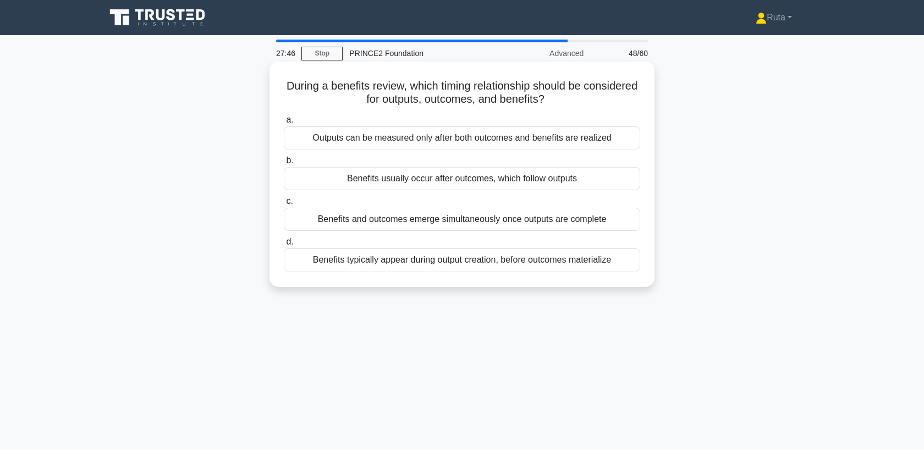
click at [359, 179] on div "Benefits usually occur after outcomes, which follow outputs" at bounding box center [462, 178] width 356 height 23
click at [284, 164] on input "b. Benefits usually occur after outcomes, which follow outputs" at bounding box center [284, 160] width 0 height 7
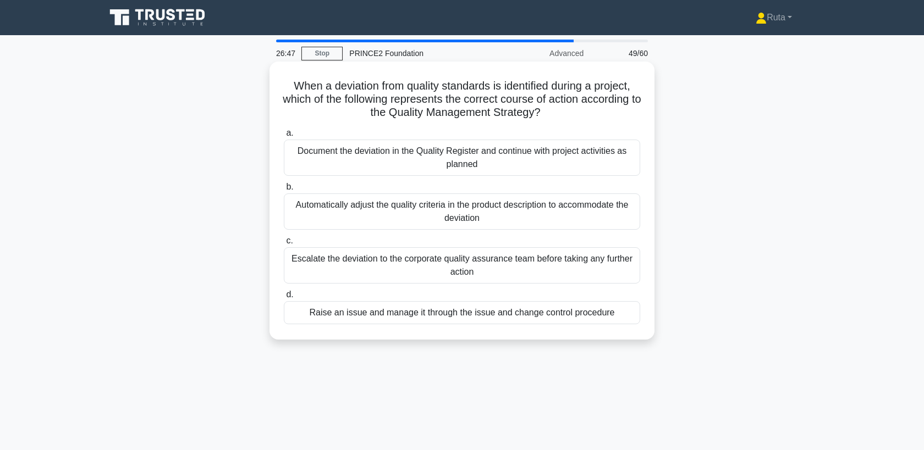
click at [344, 315] on div "Raise an issue and manage it through the issue and change control procedure" at bounding box center [462, 312] width 356 height 23
click at [284, 299] on input "d. Raise an issue and manage it through the issue and change control procedure" at bounding box center [284, 294] width 0 height 7
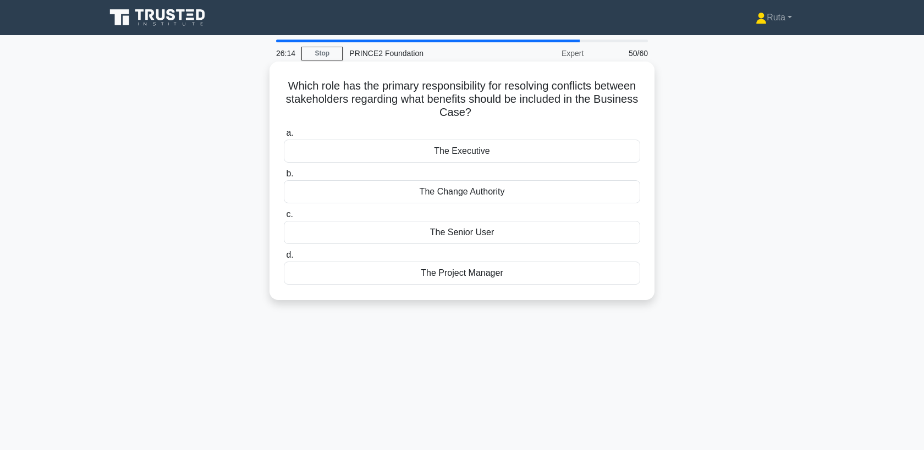
click at [370, 231] on div "The Senior User" at bounding box center [462, 232] width 356 height 23
click at [284, 218] on input "c. The Senior User" at bounding box center [284, 214] width 0 height 7
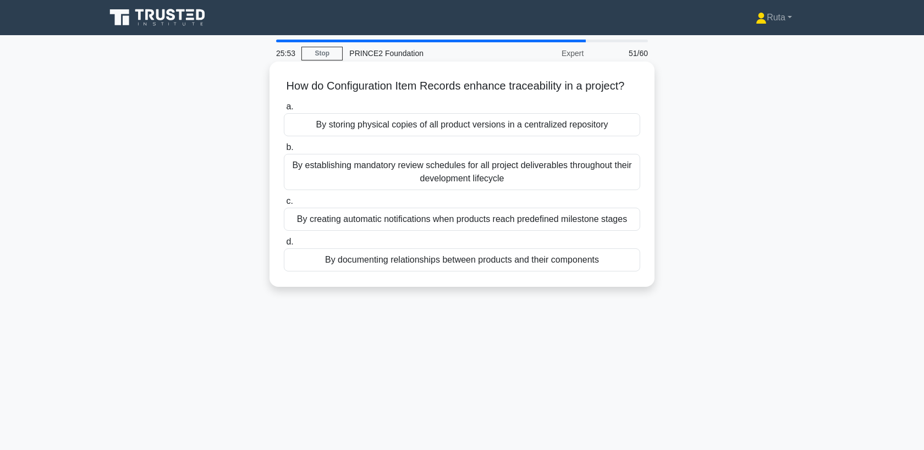
click at [355, 264] on div "By documenting relationships between products and their components" at bounding box center [462, 260] width 356 height 23
click at [284, 246] on input "d. By documenting relationships between products and their components" at bounding box center [284, 242] width 0 height 7
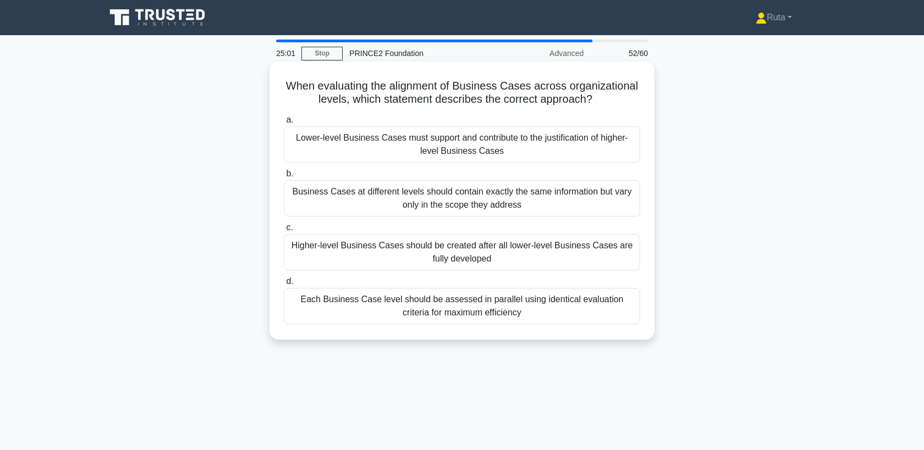
click at [336, 142] on div "Lower-level Business Cases must support and contribute to the justification of …" at bounding box center [462, 144] width 356 height 36
click at [284, 124] on input "a. Lower-level Business Cases must support and contribute to the justification …" at bounding box center [284, 120] width 0 height 7
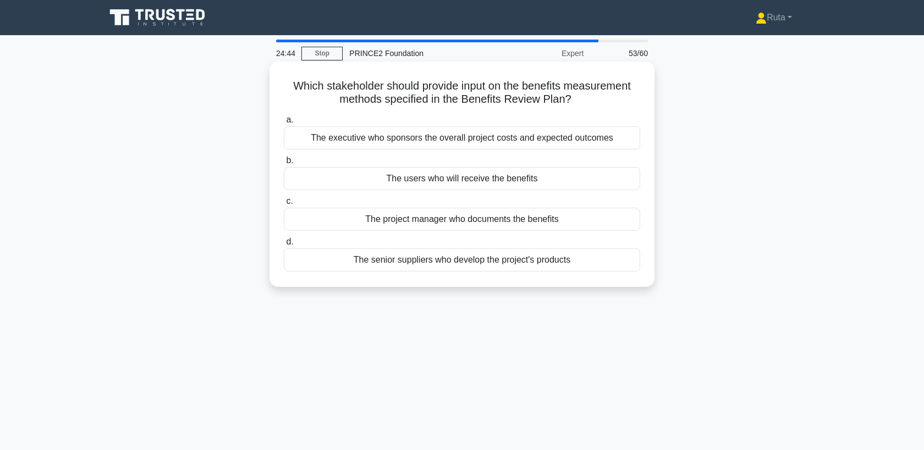
click at [391, 180] on div "The users who will receive the benefits" at bounding box center [462, 178] width 356 height 23
click at [284, 164] on input "b. The users who will receive the benefits" at bounding box center [284, 160] width 0 height 7
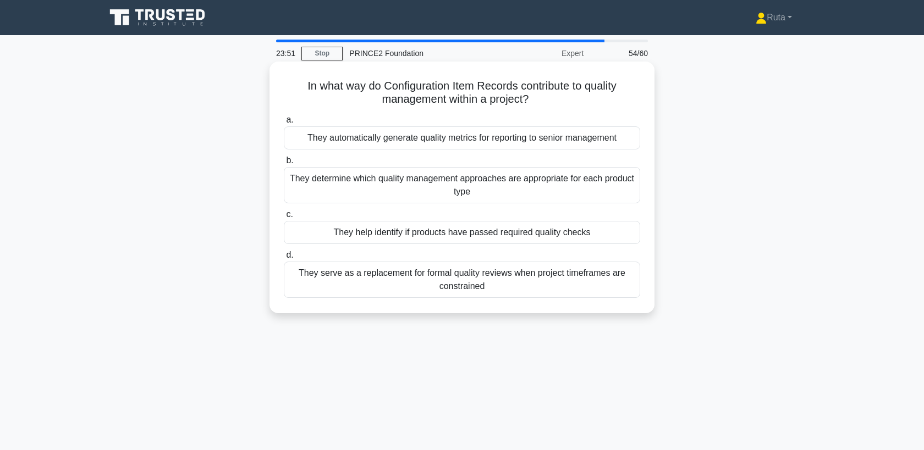
click at [365, 229] on div "They help identify if products have passed required quality checks" at bounding box center [462, 232] width 356 height 23
click at [284, 218] on input "c. They help identify if products have passed required quality checks" at bounding box center [284, 214] width 0 height 7
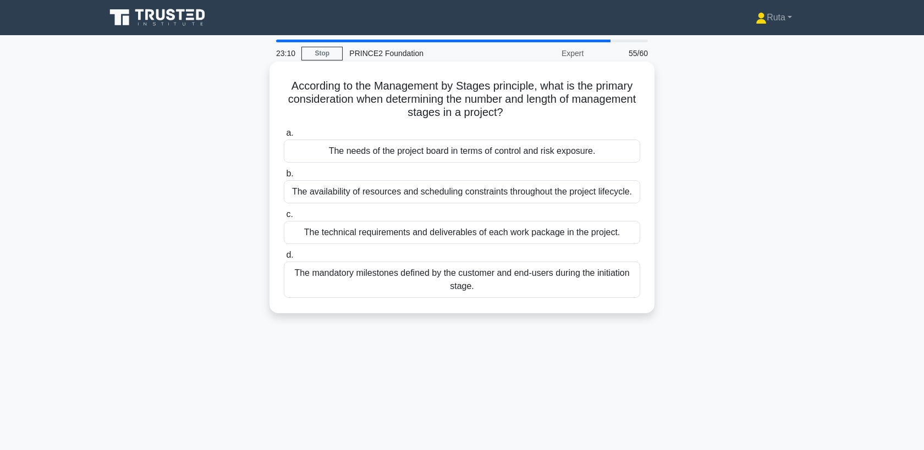
click at [411, 194] on div "The availability of resources and scheduling constraints throughout the project…" at bounding box center [462, 191] width 356 height 23
click at [284, 178] on input "b. The availability of resources and scheduling constraints throughout the proj…" at bounding box center [284, 173] width 0 height 7
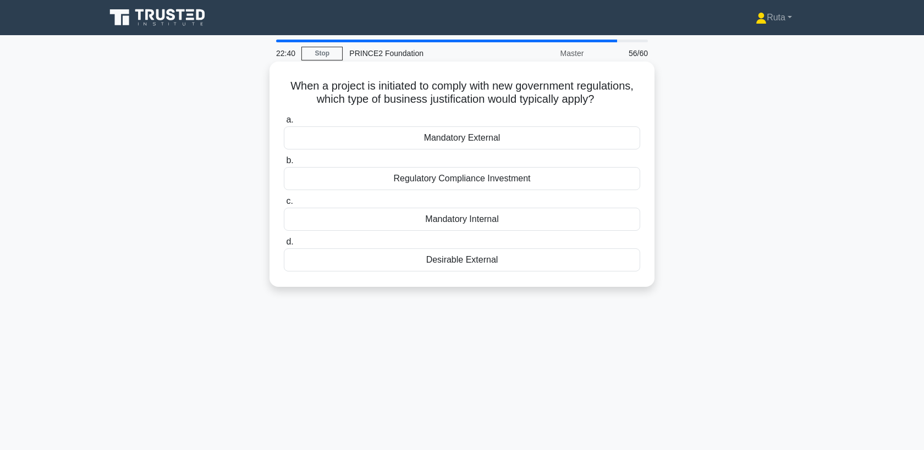
click at [452, 141] on div "Mandatory External" at bounding box center [462, 137] width 356 height 23
click at [284, 124] on input "a. Mandatory External" at bounding box center [284, 120] width 0 height 7
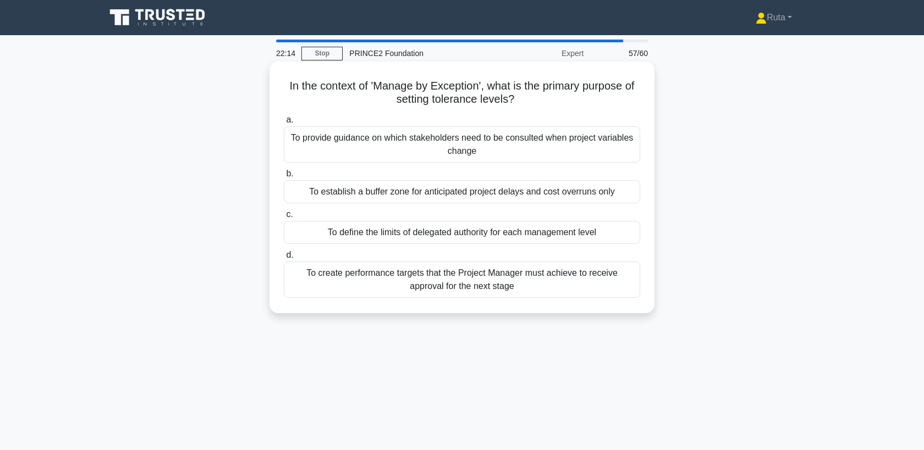
click at [442, 235] on div "To define the limits of delegated authority for each management level" at bounding box center [462, 232] width 356 height 23
click at [284, 218] on input "c. To define the limits of delegated authority for each management level" at bounding box center [284, 214] width 0 height 7
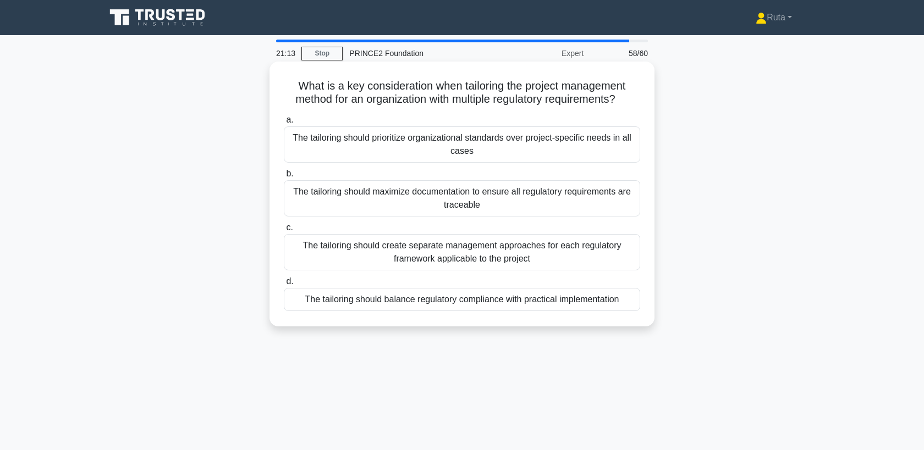
click at [438, 301] on div "The tailoring should balance regulatory compliance with practical implementation" at bounding box center [462, 299] width 356 height 23
click at [284, 285] on input "d. The tailoring should balance regulatory compliance with practical implementa…" at bounding box center [284, 281] width 0 height 7
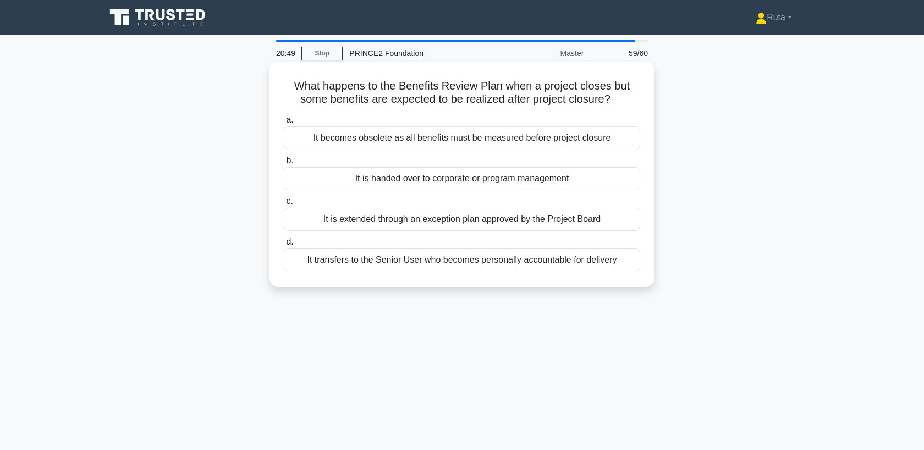
click at [472, 187] on div "It is handed over to corporate or program management" at bounding box center [462, 178] width 356 height 23
click at [284, 164] on input "b. It is handed over to corporate or program management" at bounding box center [284, 160] width 0 height 7
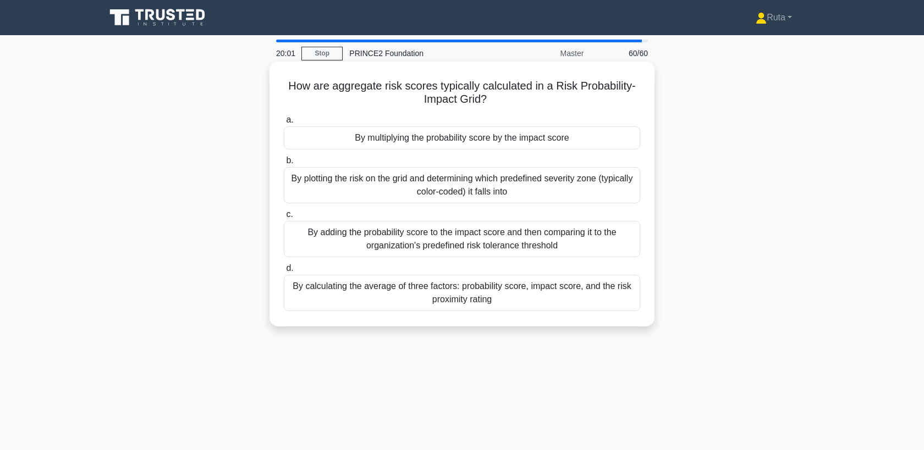
click at [451, 306] on div "By calculating the average of three factors: probability score, impact score, a…" at bounding box center [462, 293] width 356 height 36
click at [284, 272] on input "d. By calculating the average of three factors: probability score, impact score…" at bounding box center [284, 268] width 0 height 7
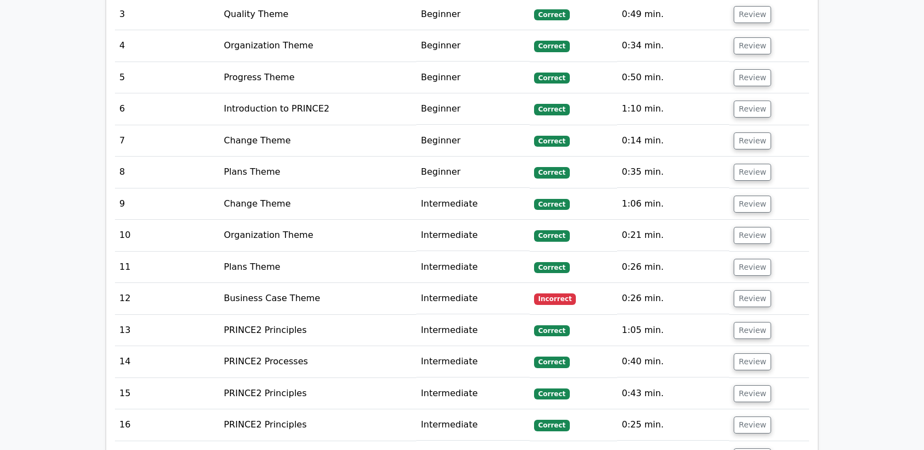
scroll to position [1399, 0]
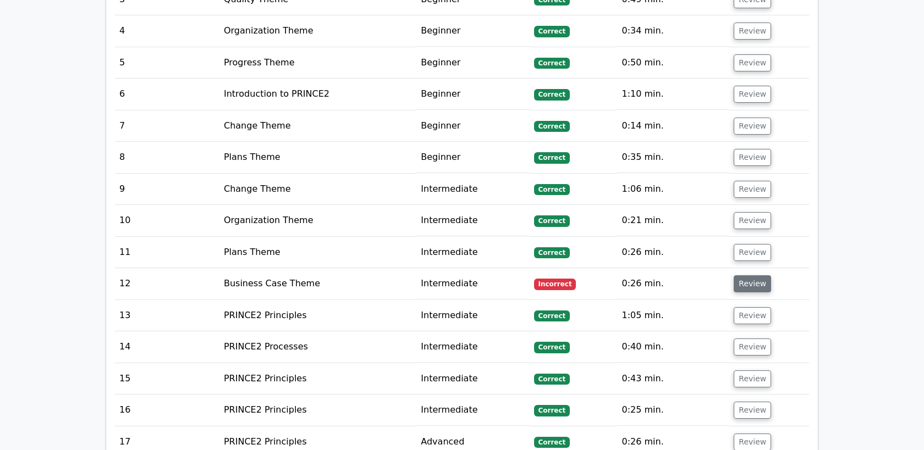
click at [744, 275] on button "Review" at bounding box center [751, 283] width 37 height 17
click at [750, 275] on button "Review" at bounding box center [751, 283] width 37 height 17
click at [736, 275] on button "Review" at bounding box center [751, 283] width 37 height 17
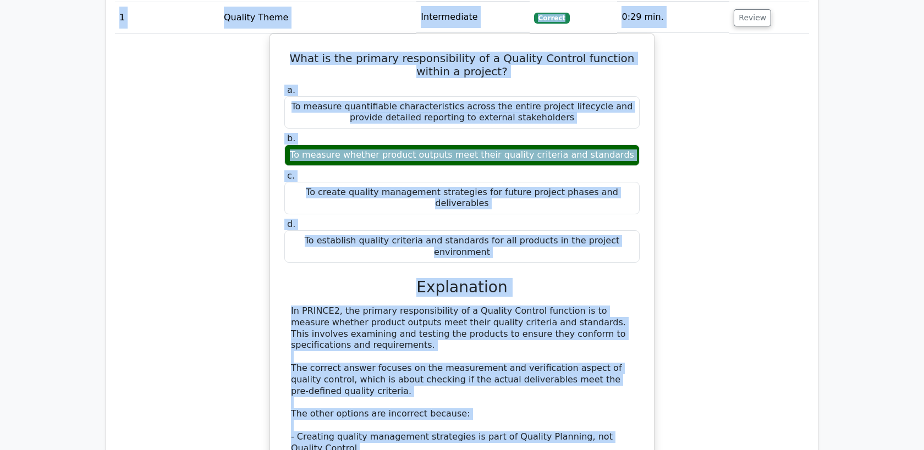
scroll to position [617, 0]
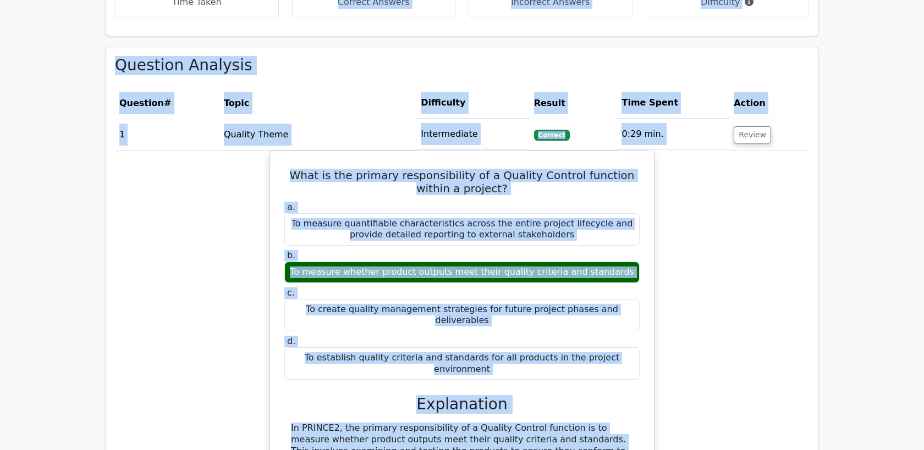
drag, startPoint x: 238, startPoint y: 9, endPoint x: 118, endPoint y: 59, distance: 129.6
click at [750, 131] on button "Review" at bounding box center [751, 134] width 37 height 17
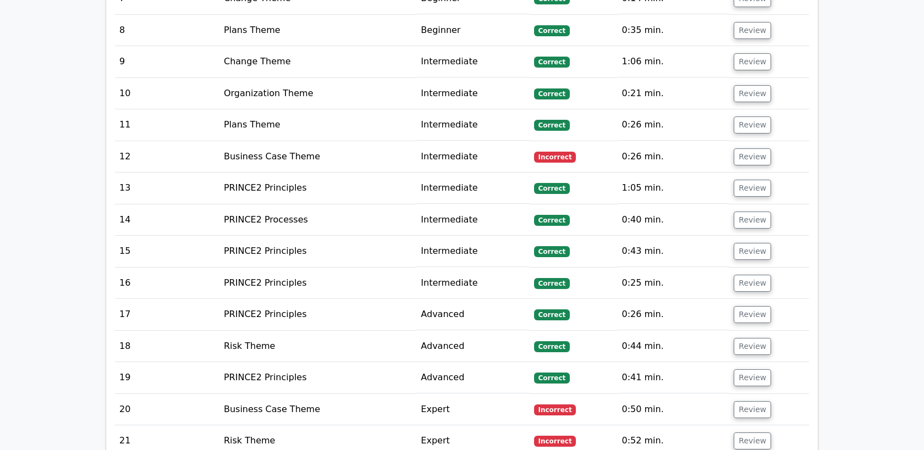
scroll to position [932, 0]
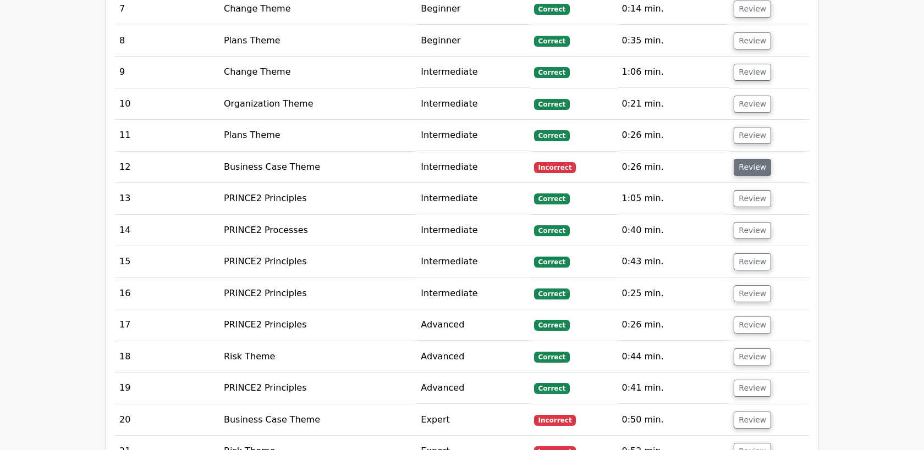
click at [754, 165] on button "Review" at bounding box center [751, 167] width 37 height 17
click at [744, 170] on button "Review" at bounding box center [751, 167] width 37 height 17
click at [744, 418] on button "Review" at bounding box center [751, 420] width 37 height 17
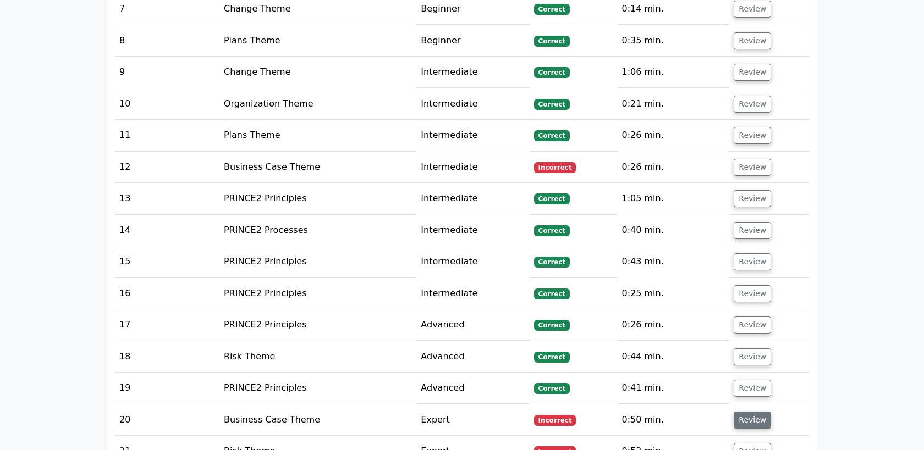
click at [744, 418] on button "Review" at bounding box center [751, 420] width 37 height 17
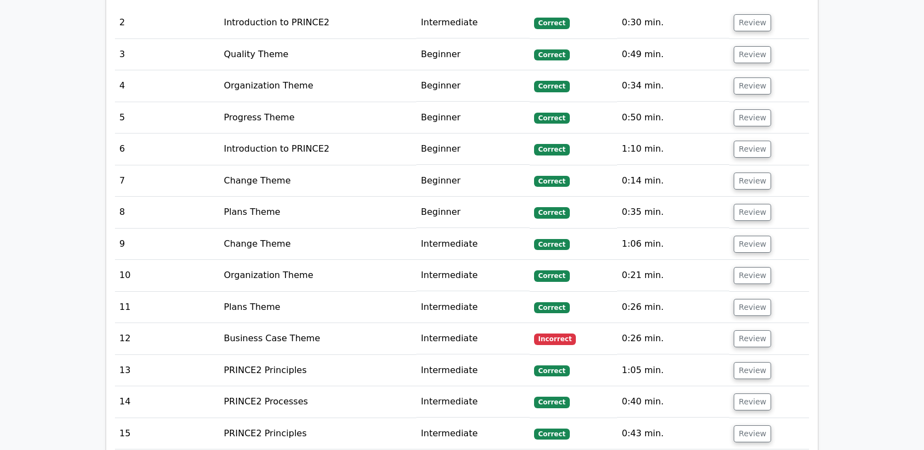
scroll to position [1348, 0]
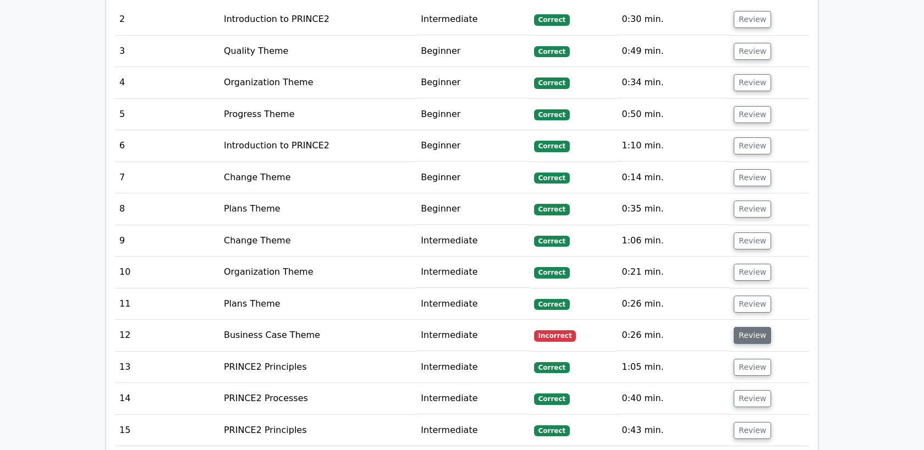
click at [741, 327] on button "Review" at bounding box center [751, 335] width 37 height 17
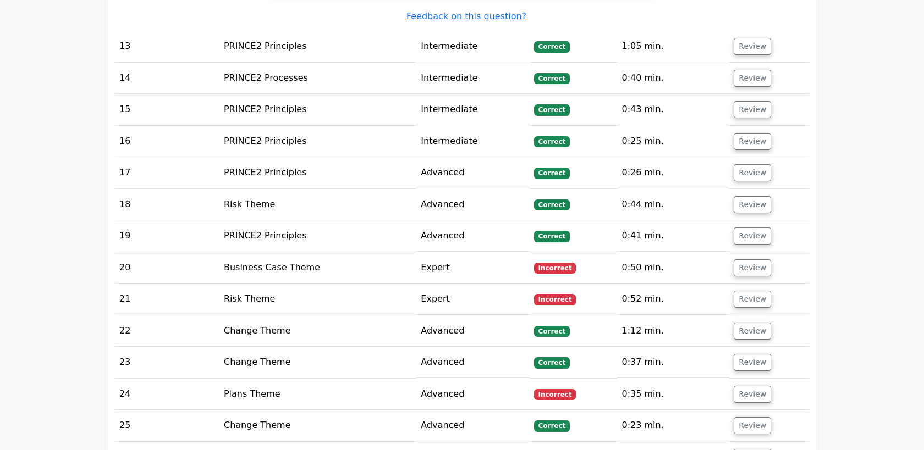
scroll to position [2210, 0]
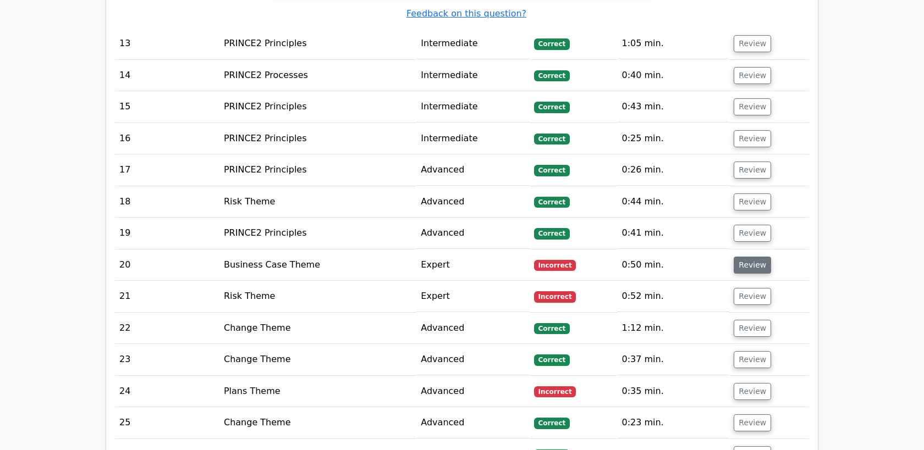
click at [748, 257] on button "Review" at bounding box center [751, 265] width 37 height 17
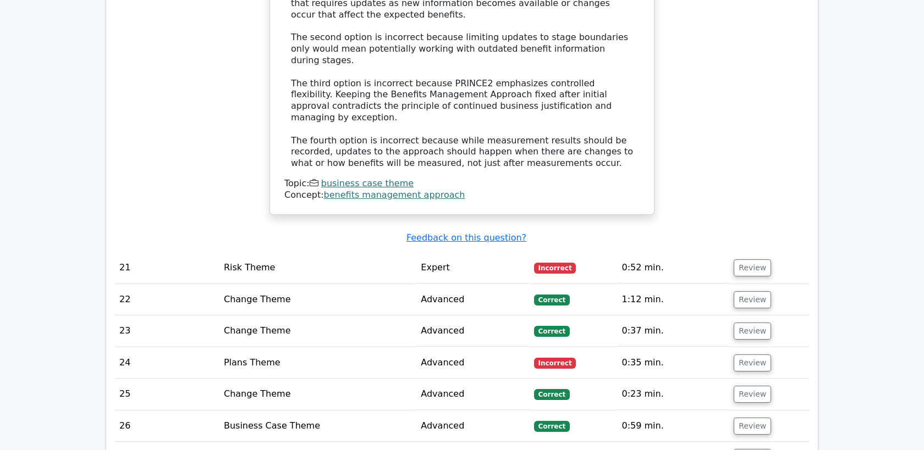
scroll to position [2812, 0]
click at [751, 259] on button "Review" at bounding box center [751, 267] width 37 height 17
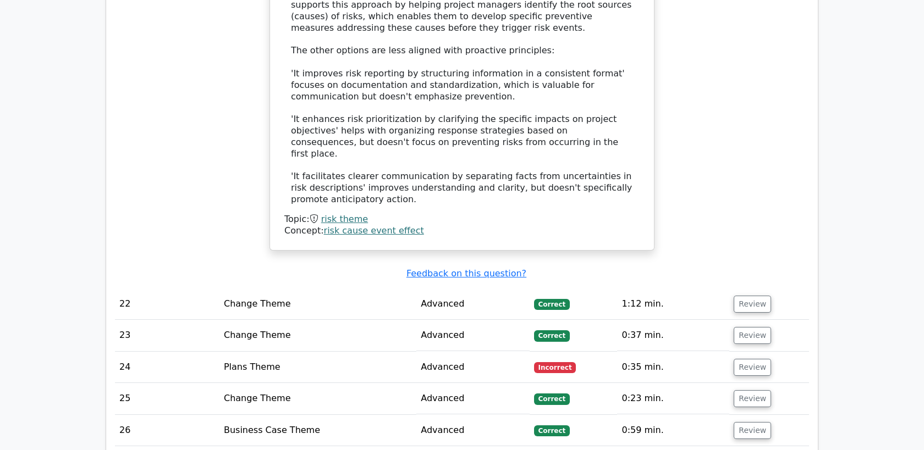
scroll to position [3442, 0]
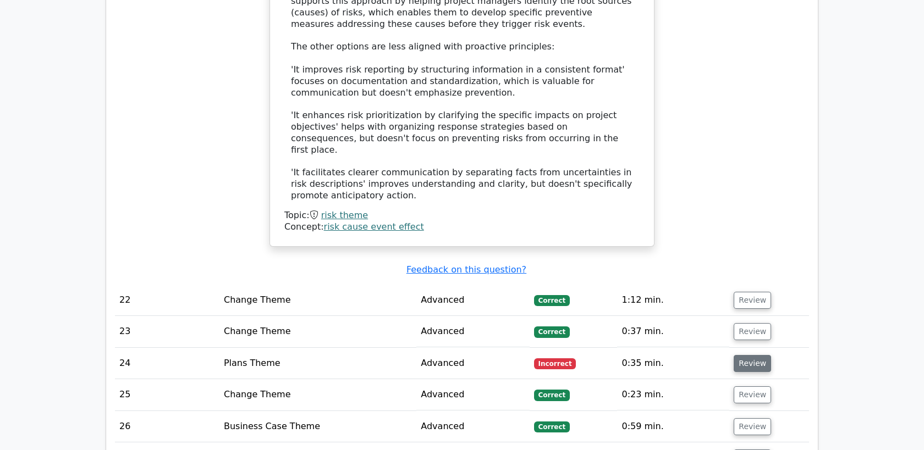
click at [754, 355] on button "Review" at bounding box center [751, 363] width 37 height 17
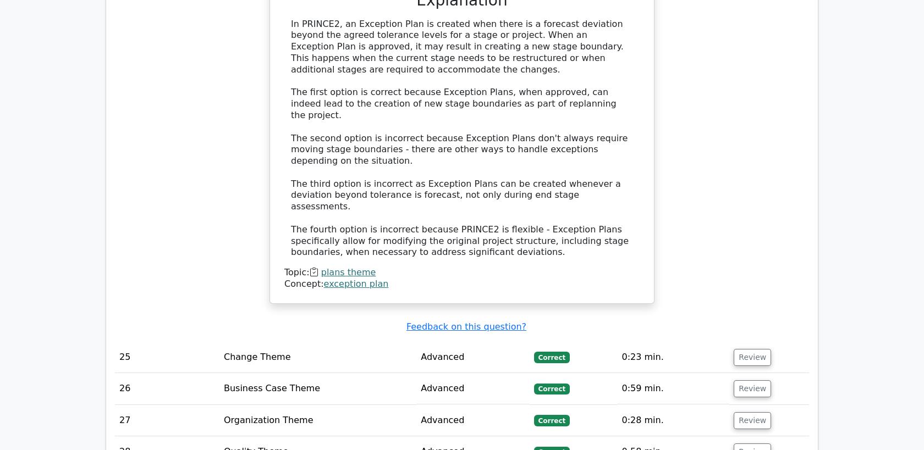
scroll to position [4126, 0]
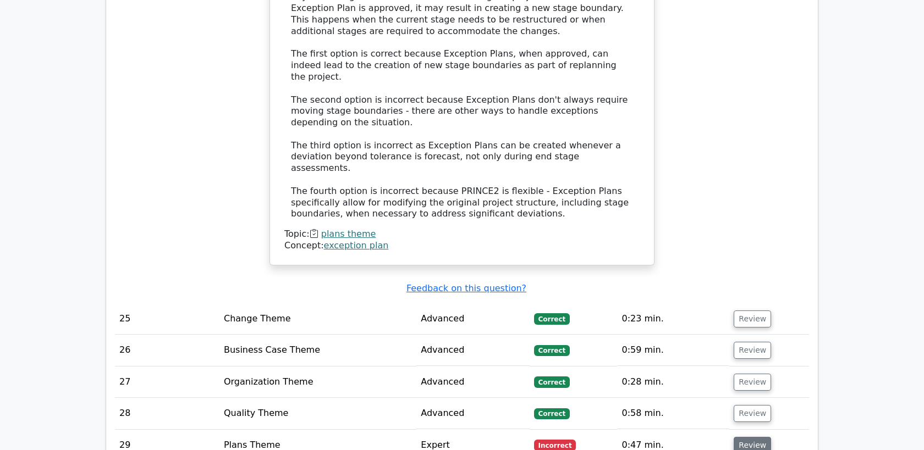
click at [743, 437] on button "Review" at bounding box center [751, 445] width 37 height 17
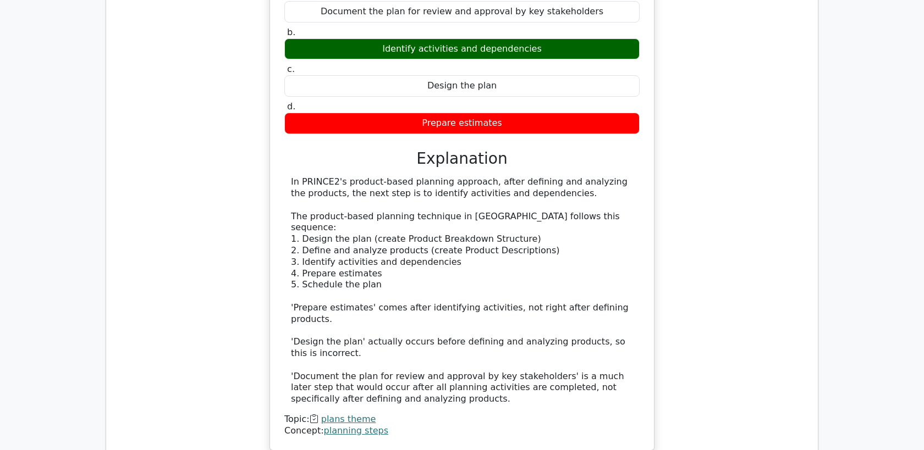
scroll to position [4651, 0]
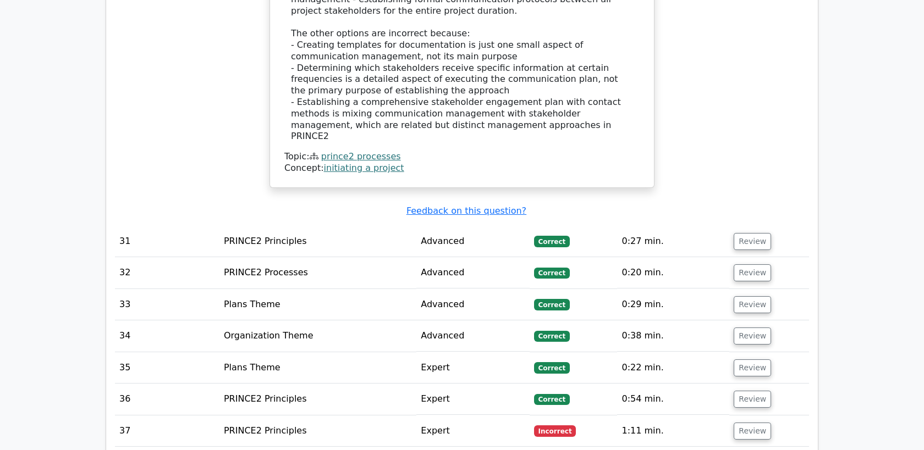
scroll to position [5538, 0]
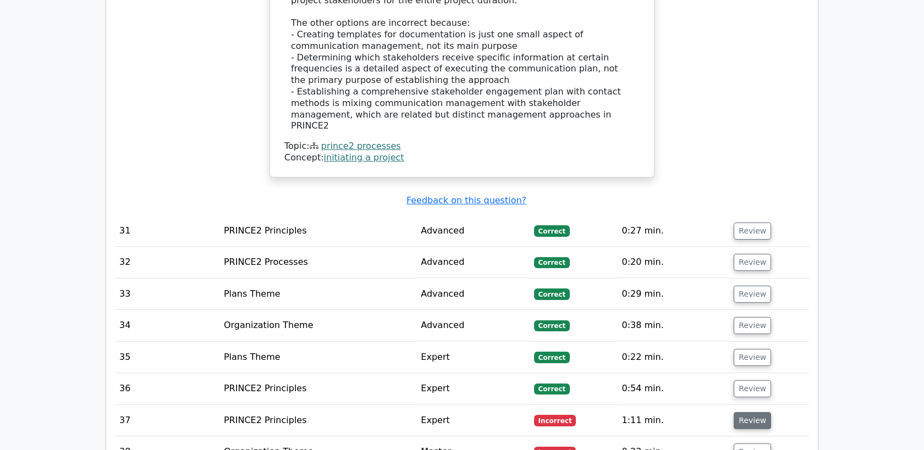
click at [757, 412] on button "Review" at bounding box center [751, 420] width 37 height 17
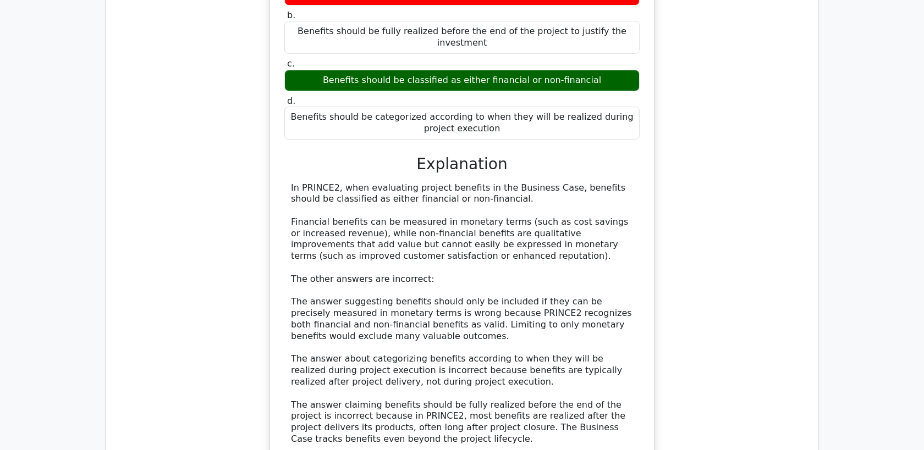
scroll to position [6078, 0]
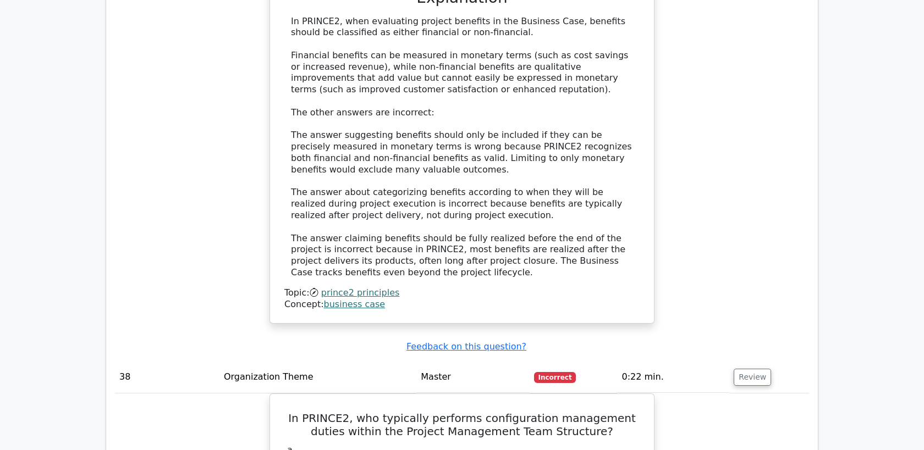
scroll to position [6309, 0]
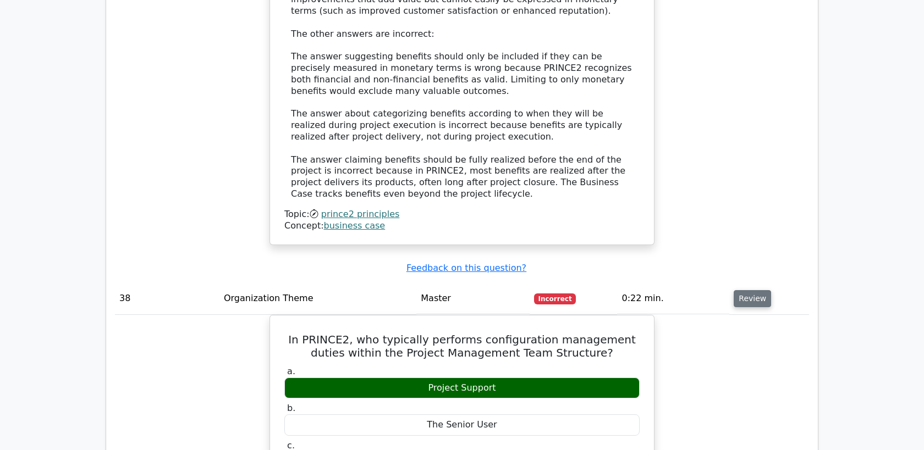
click at [750, 290] on button "Review" at bounding box center [751, 298] width 37 height 17
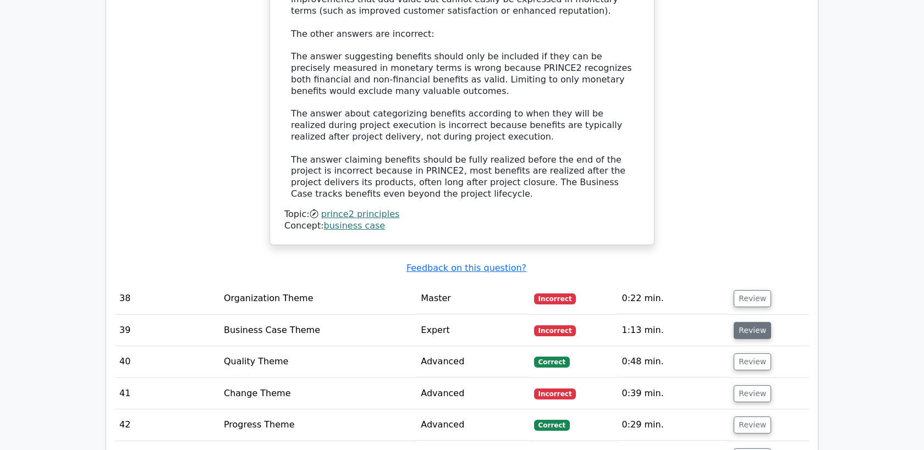
click at [746, 322] on button "Review" at bounding box center [751, 330] width 37 height 17
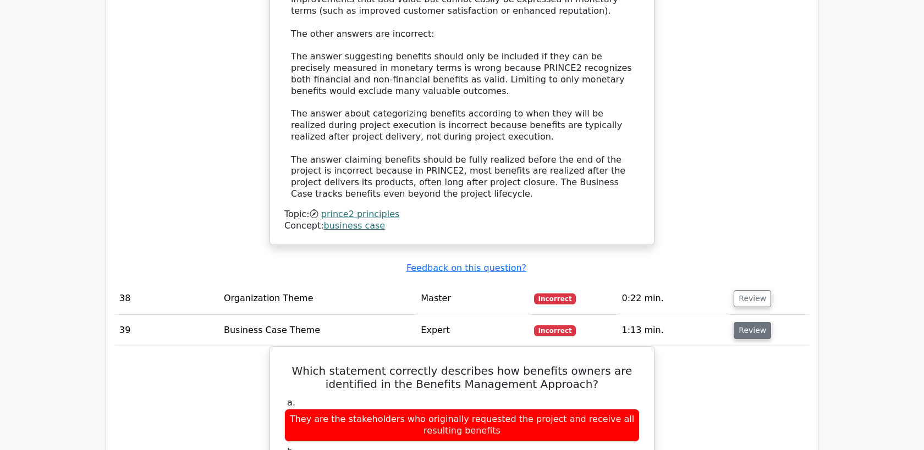
click at [743, 322] on button "Review" at bounding box center [751, 330] width 37 height 17
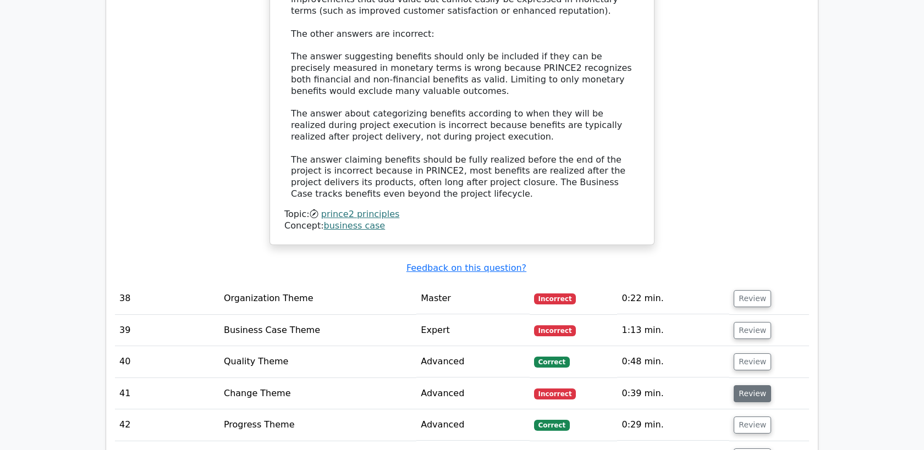
click at [743, 385] on button "Review" at bounding box center [751, 393] width 37 height 17
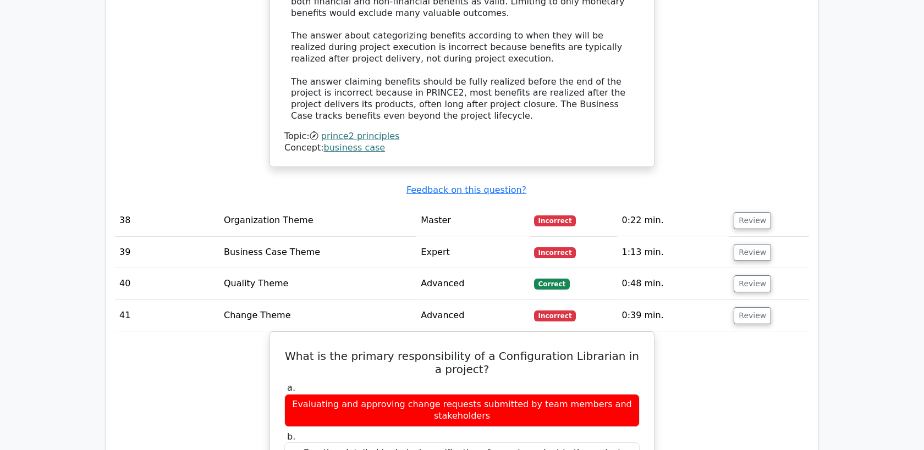
scroll to position [6389, 0]
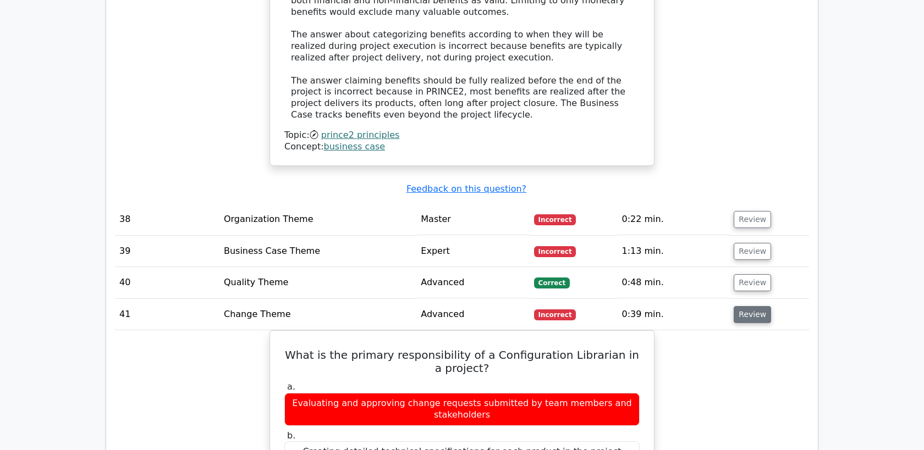
click at [745, 306] on button "Review" at bounding box center [751, 314] width 37 height 17
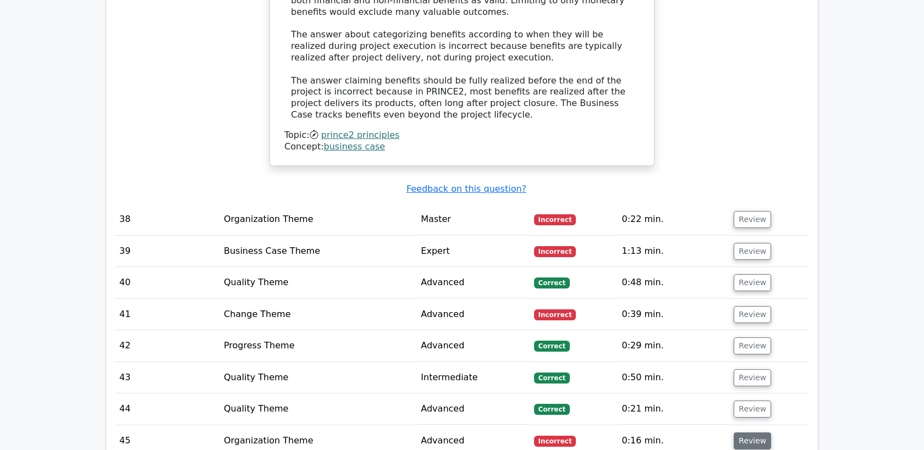
click at [748, 433] on button "Review" at bounding box center [751, 441] width 37 height 17
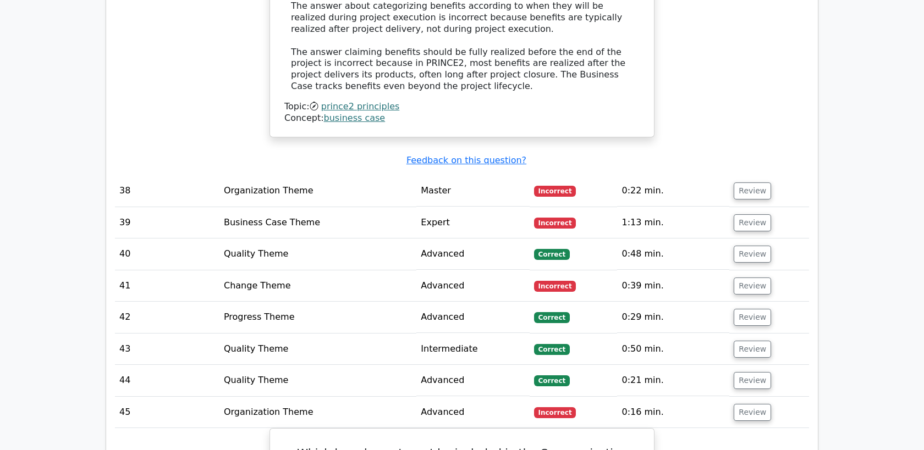
scroll to position [6431, 0]
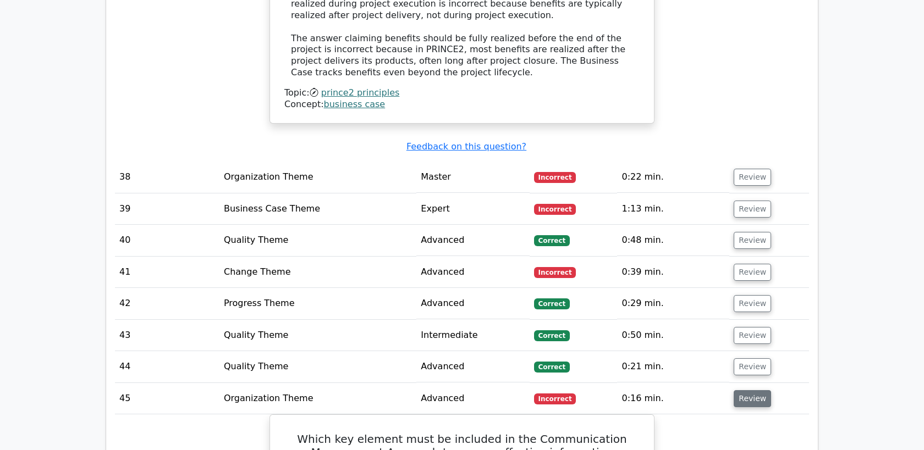
click at [750, 390] on button "Review" at bounding box center [751, 398] width 37 height 17
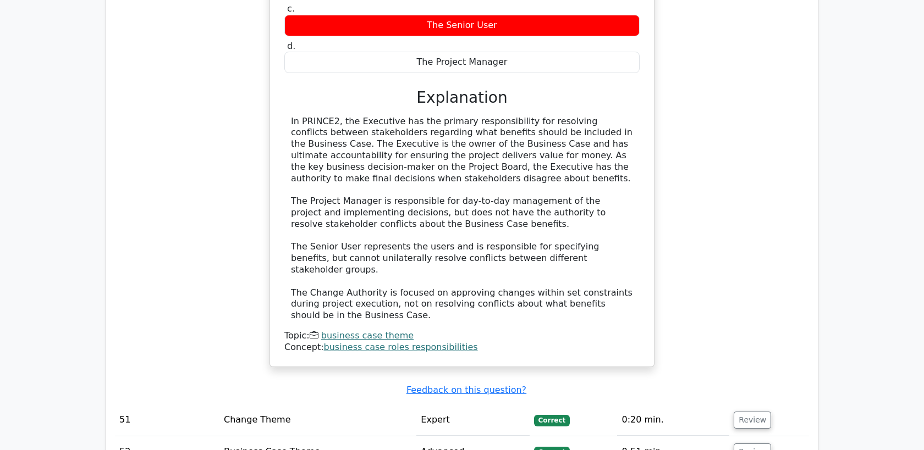
scroll to position [7139, 0]
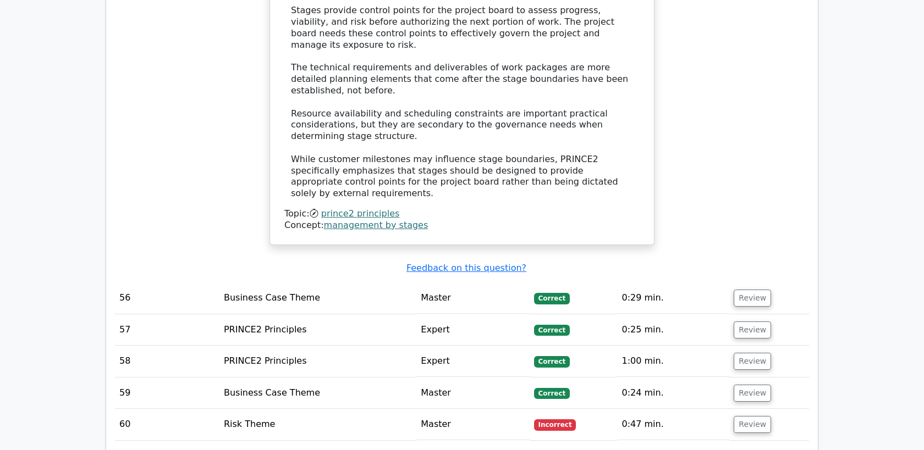
scroll to position [8028, 0]
click at [758, 417] on button "Review" at bounding box center [751, 425] width 37 height 17
